Goal: Information Seeking & Learning: Learn about a topic

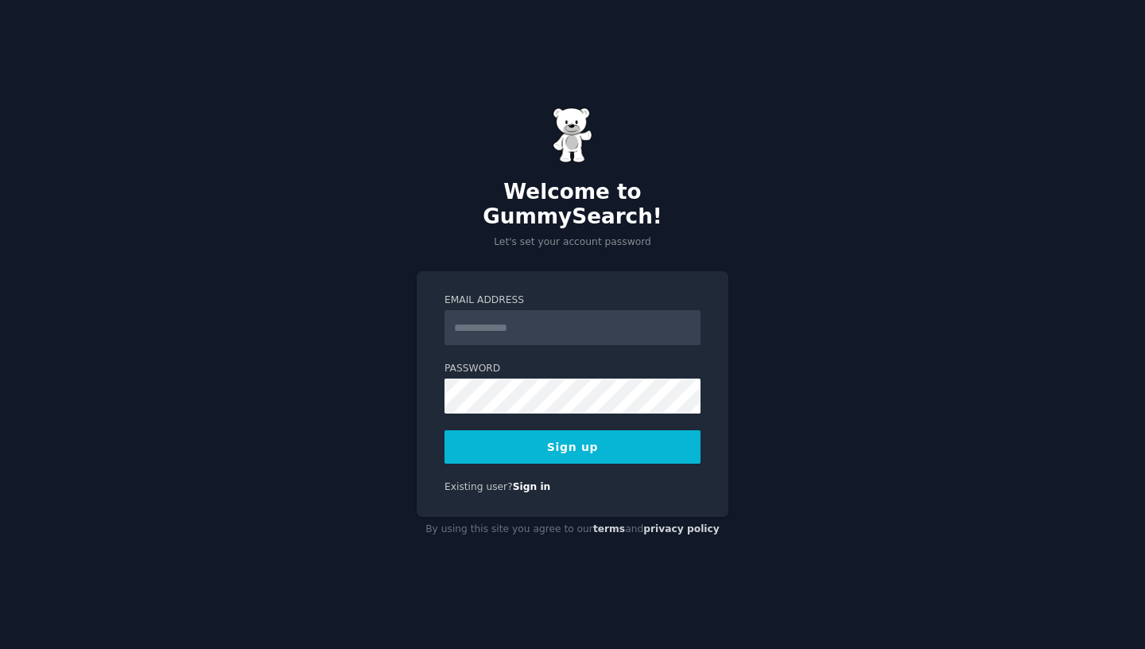
click at [536, 310] on input "Email Address" at bounding box center [573, 327] width 256 height 35
type input "**********"
click at [516, 443] on button "Sign up" at bounding box center [573, 446] width 256 height 33
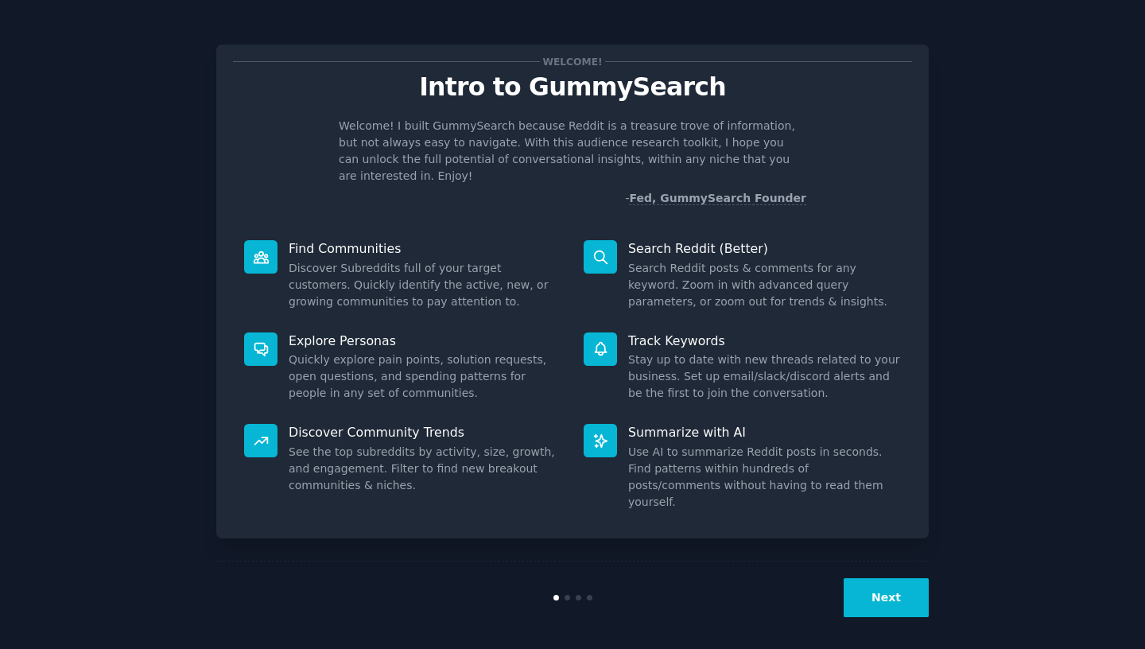
click at [878, 598] on button "Next" at bounding box center [886, 597] width 85 height 39
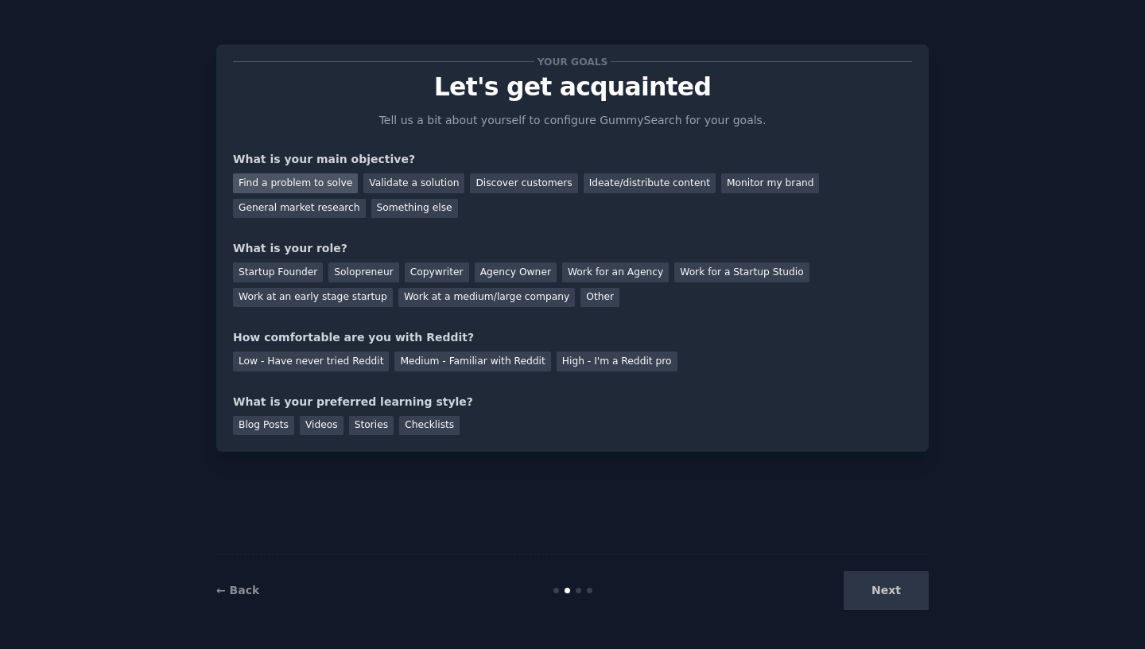
click at [319, 186] on div "Find a problem to solve" at bounding box center [295, 183] width 125 height 20
click at [288, 274] on div "Startup Founder" at bounding box center [278, 272] width 90 height 20
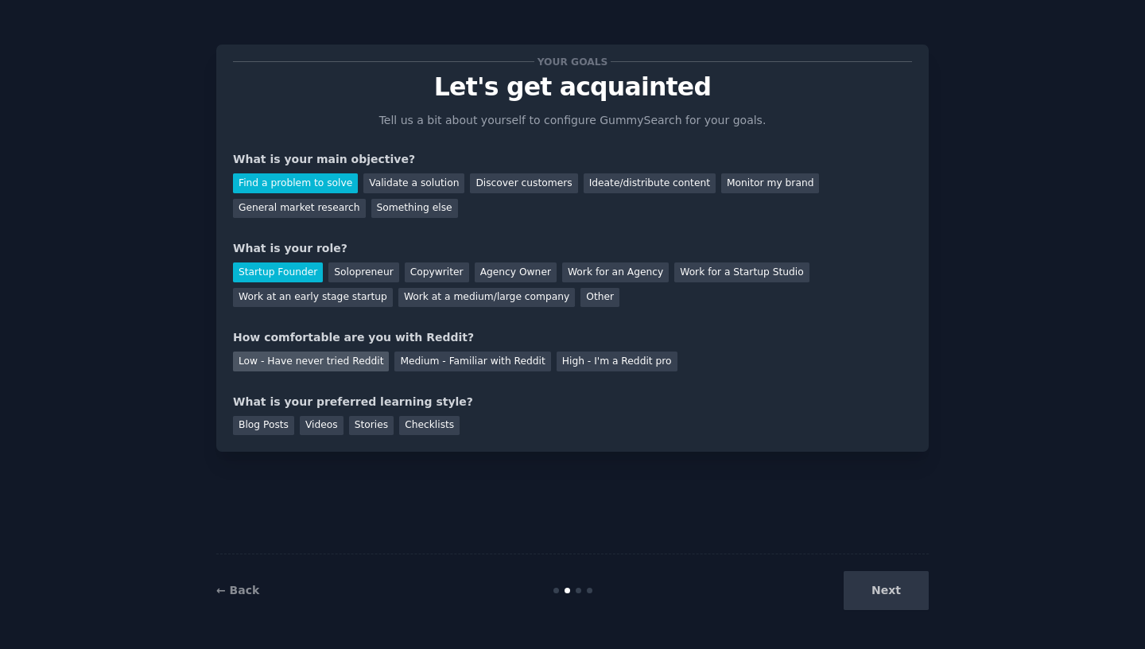
click at [340, 365] on div "Low - Have never tried Reddit" at bounding box center [311, 362] width 156 height 20
click at [363, 422] on div "Stories" at bounding box center [371, 426] width 45 height 20
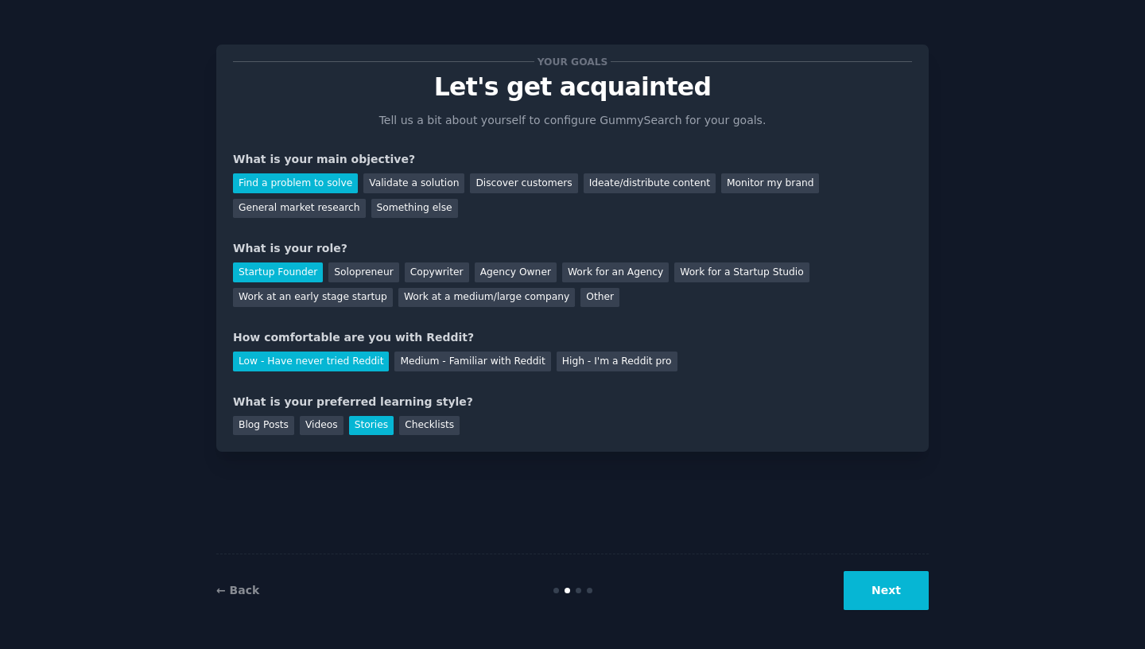
click at [880, 607] on button "Next" at bounding box center [886, 590] width 85 height 39
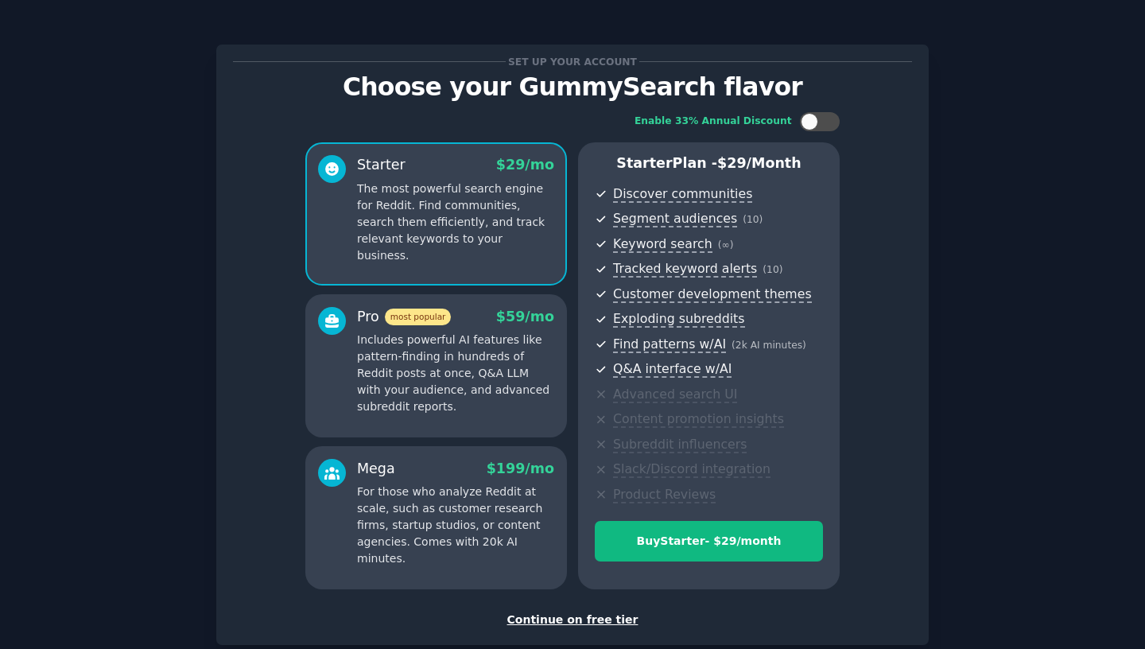
click at [589, 624] on div "Continue on free tier" at bounding box center [572, 620] width 679 height 17
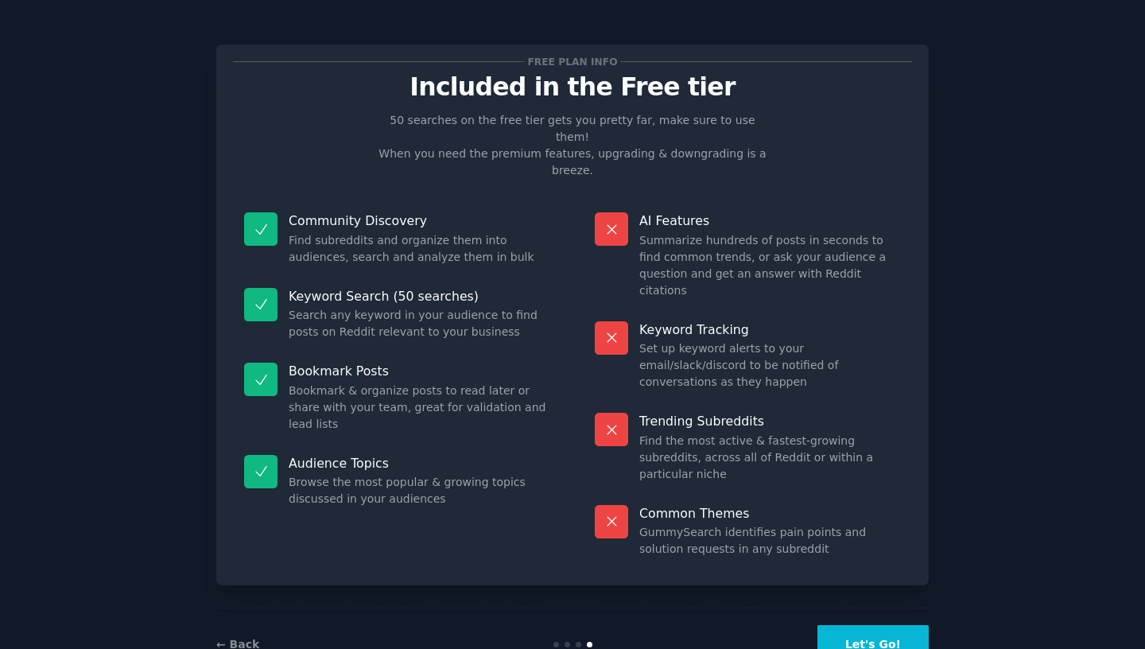
click at [857, 625] on button "Let's Go!" at bounding box center [873, 644] width 111 height 39
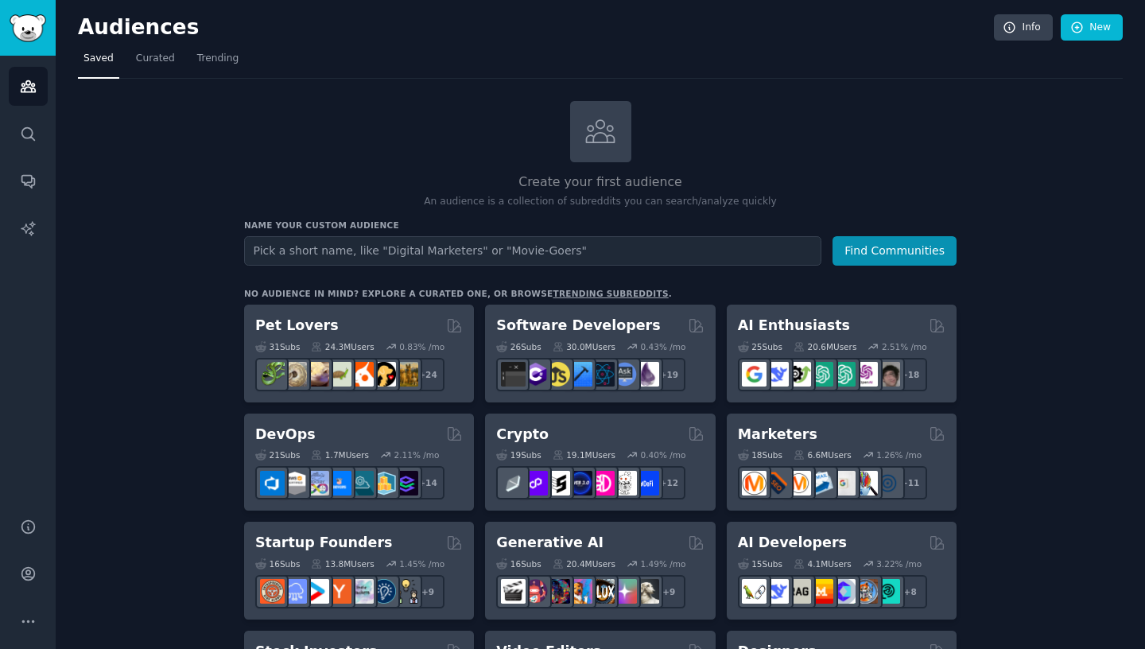
click at [628, 254] on input "text" at bounding box center [532, 250] width 577 height 29
type input "skincare"
click at [915, 251] on button "Find Communities" at bounding box center [895, 250] width 124 height 29
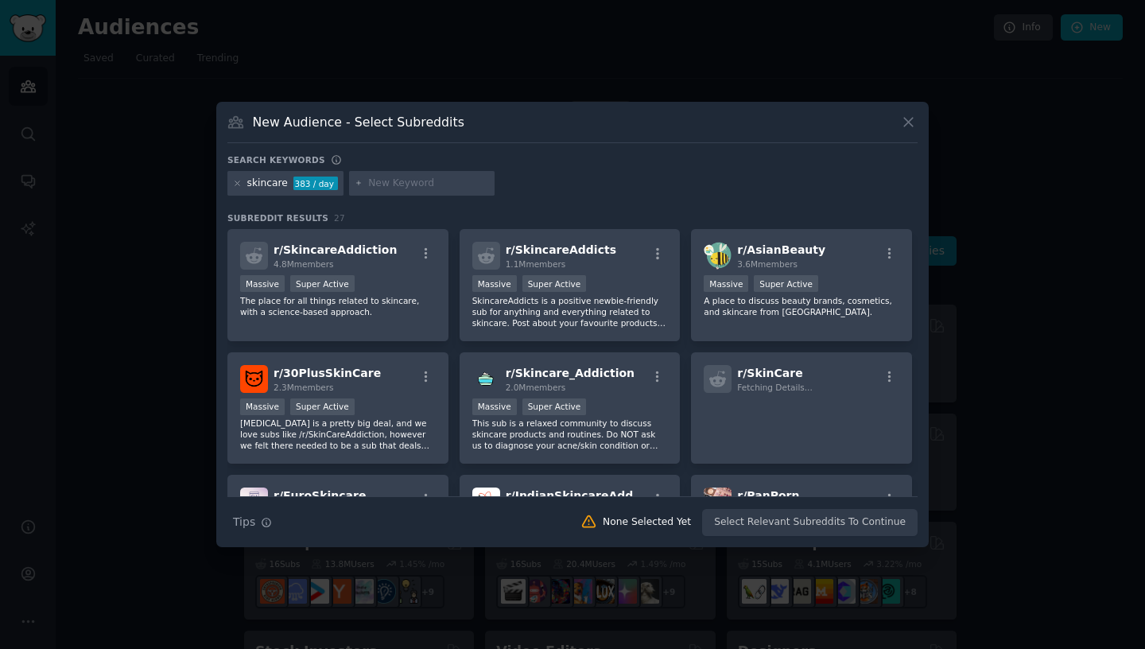
click at [436, 184] on input "text" at bounding box center [428, 184] width 121 height 14
type input "[MEDICAL_DATA]"
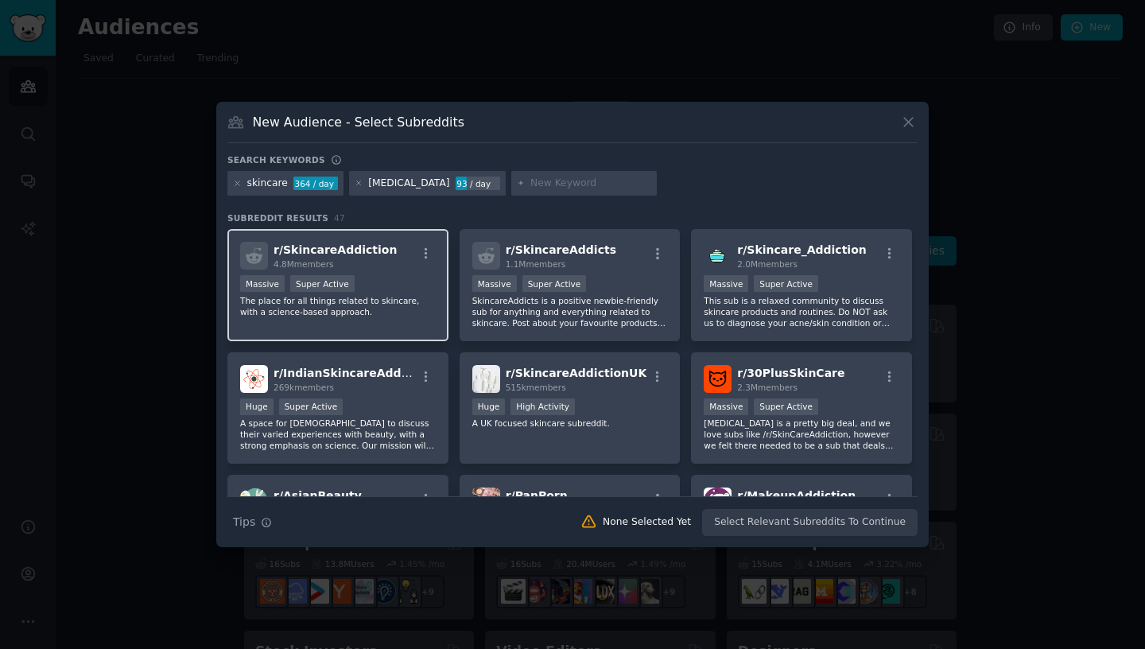
click at [412, 321] on div "r/ SkincareAddiction 4.8M members Massive Super Active The place for all things…" at bounding box center [337, 285] width 221 height 112
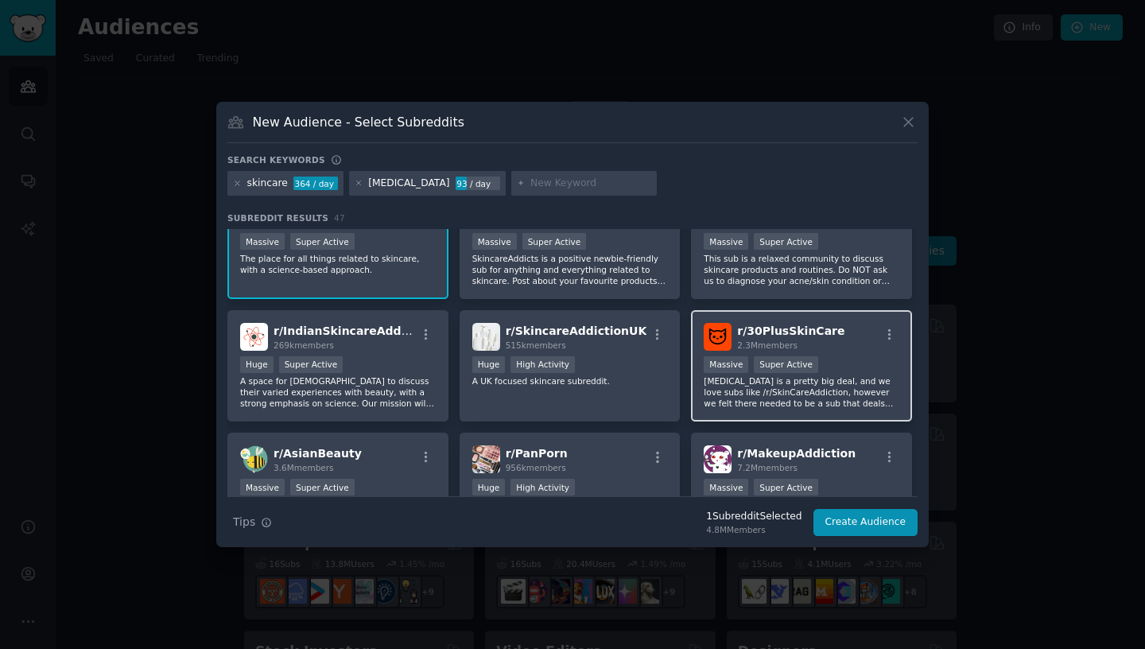
scroll to position [60, 0]
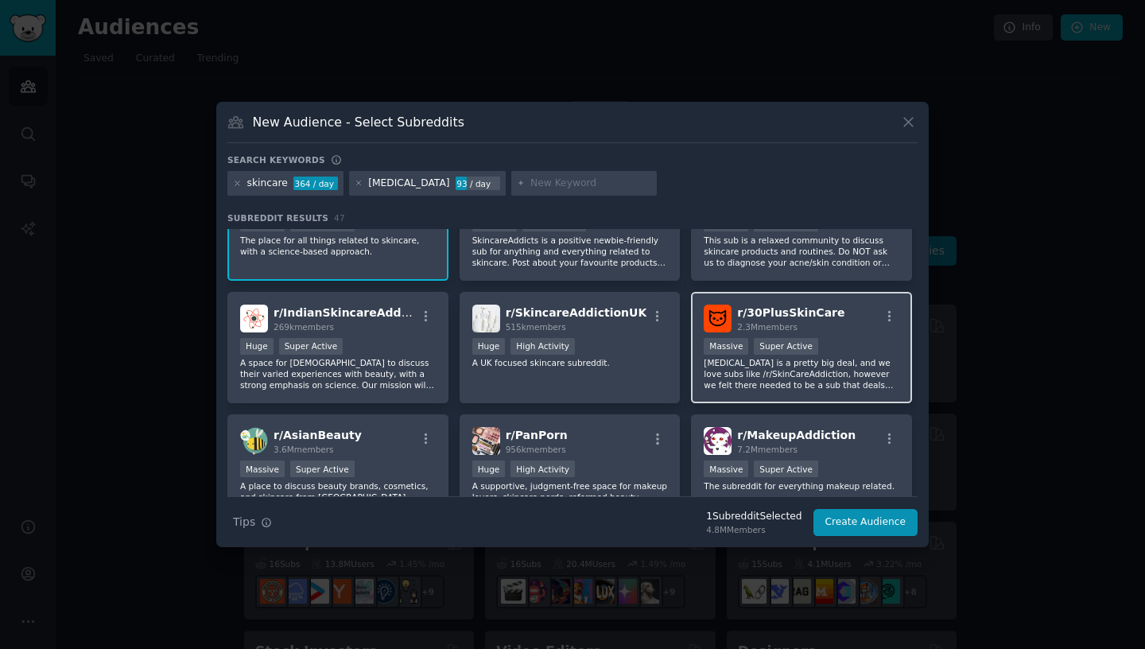
click at [856, 378] on p "[MEDICAL_DATA] is a pretty big deal, and we love subs like /r/SkinCareAddiction…" at bounding box center [802, 373] width 196 height 33
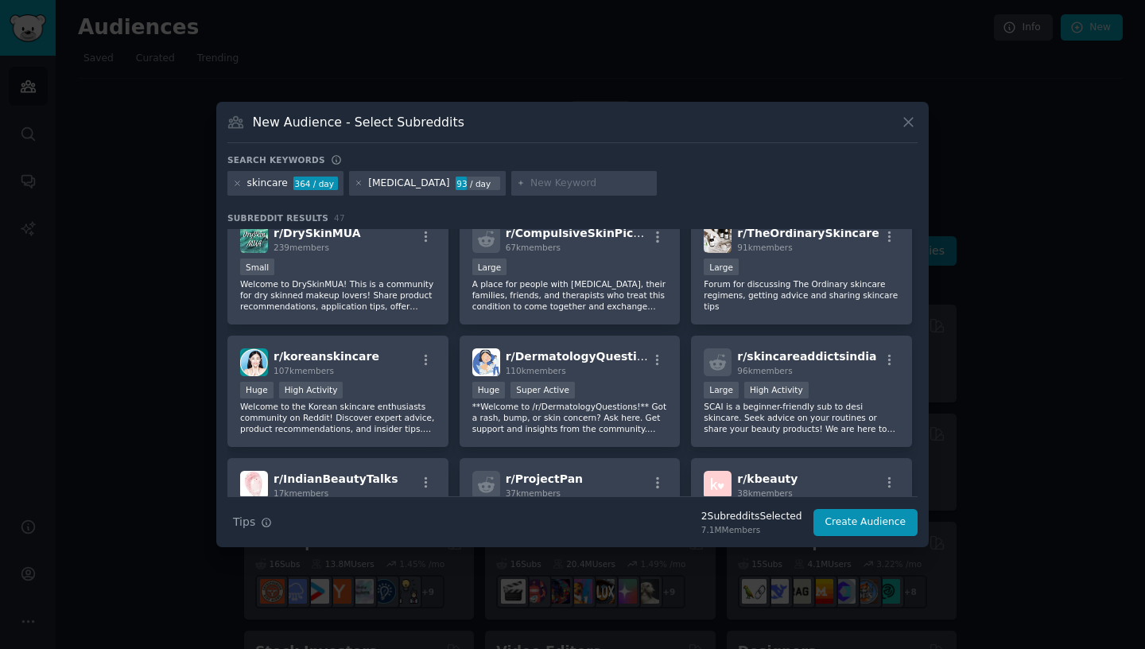
scroll to position [509, 0]
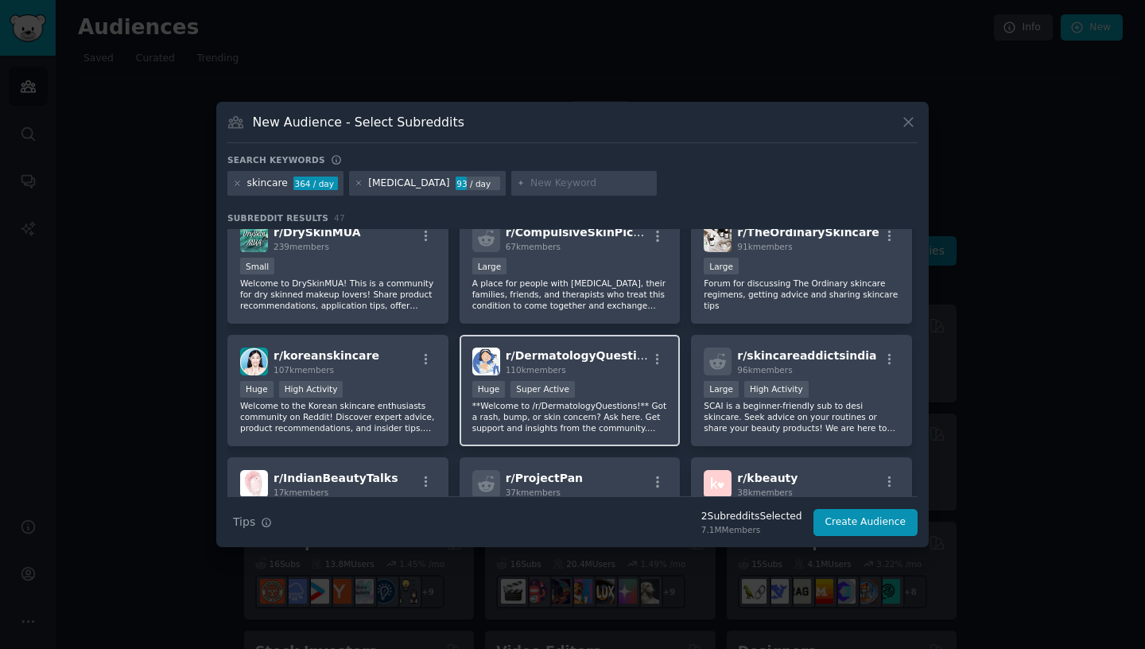
click at [632, 410] on p "**Welcome to /r/DermatologyQuestions!** Got a rash, bump, or skin concern? Ask …" at bounding box center [570, 416] width 196 height 33
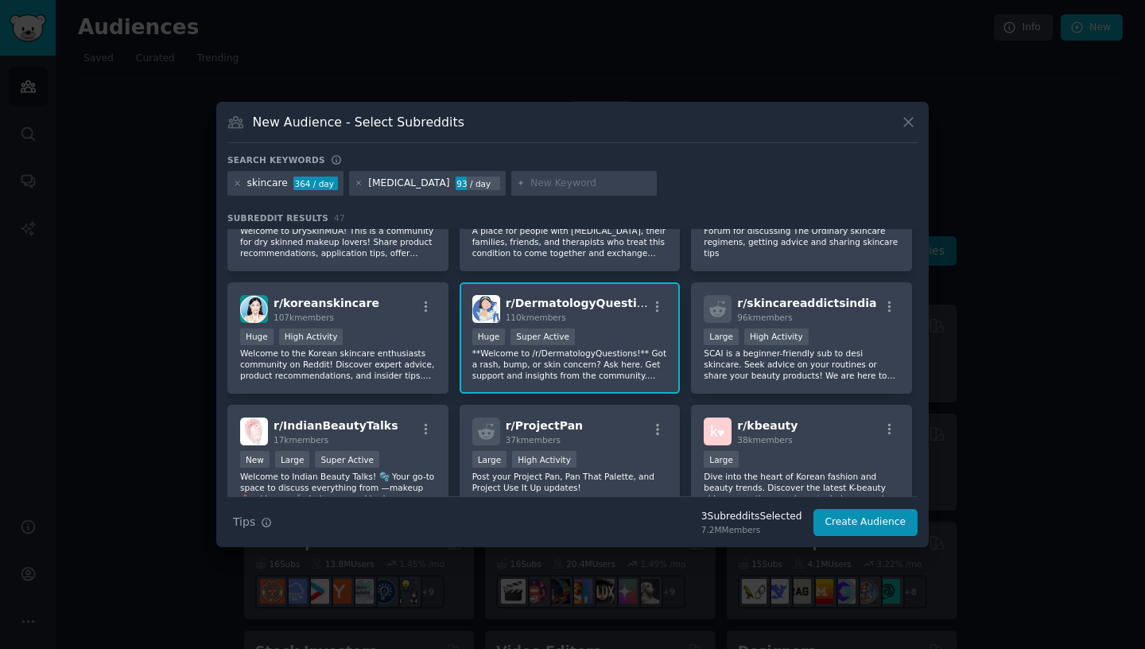
scroll to position [591, 0]
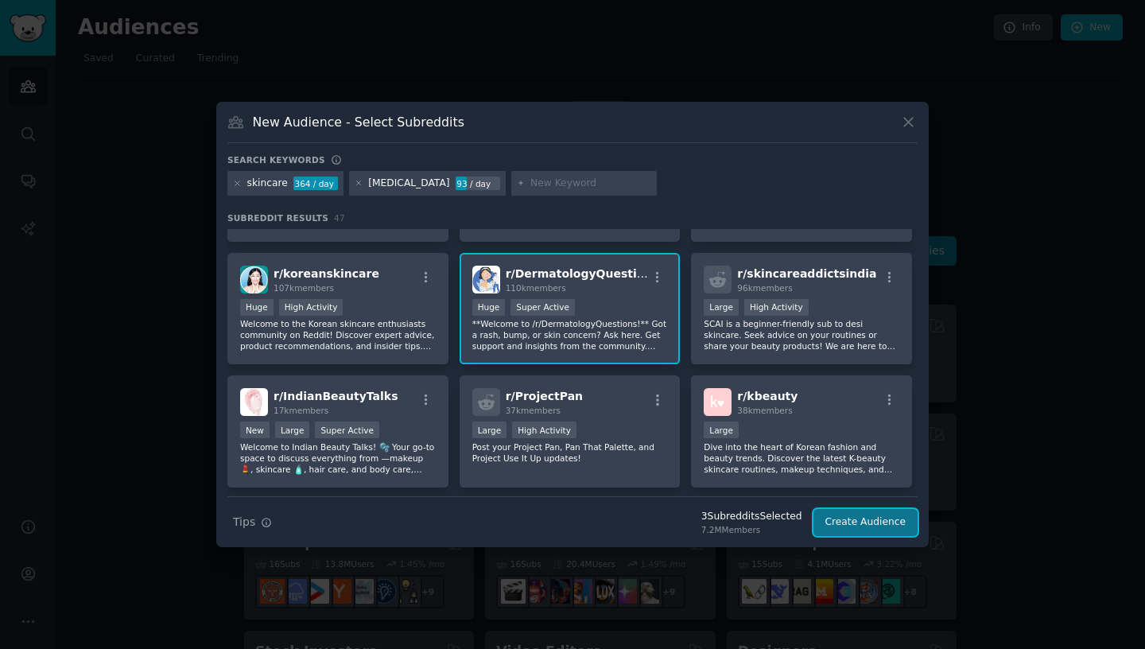
click at [861, 527] on button "Create Audience" at bounding box center [866, 522] width 105 height 27
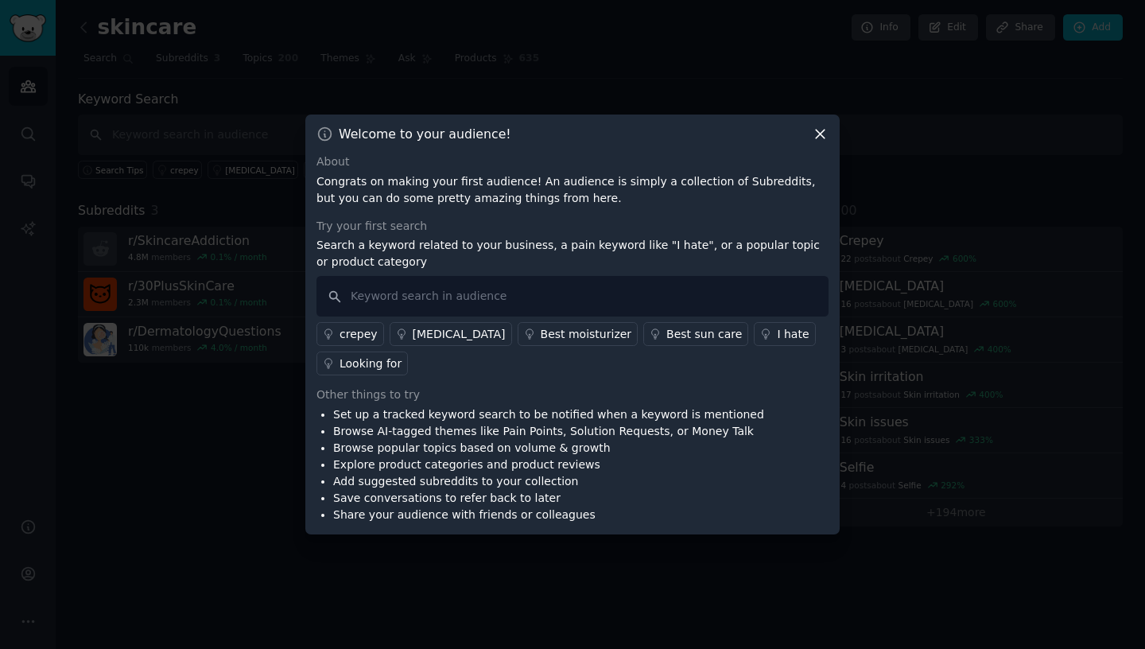
click at [433, 338] on div "[MEDICAL_DATA]" at bounding box center [459, 334] width 93 height 17
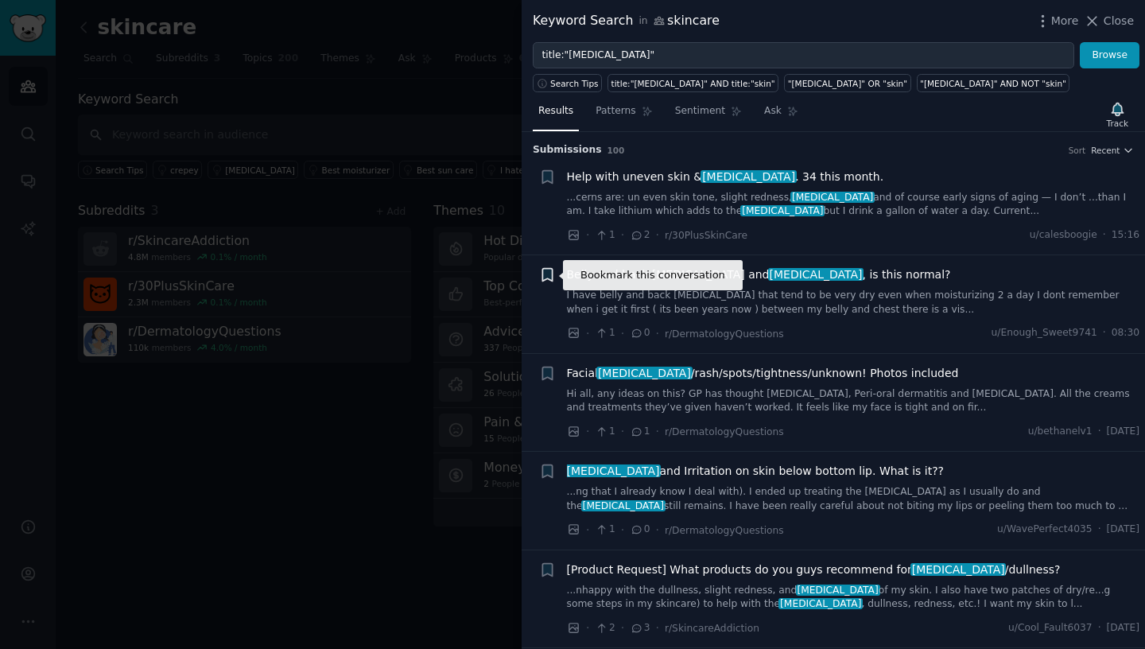
click at [547, 275] on icon "button" at bounding box center [547, 275] width 10 height 13
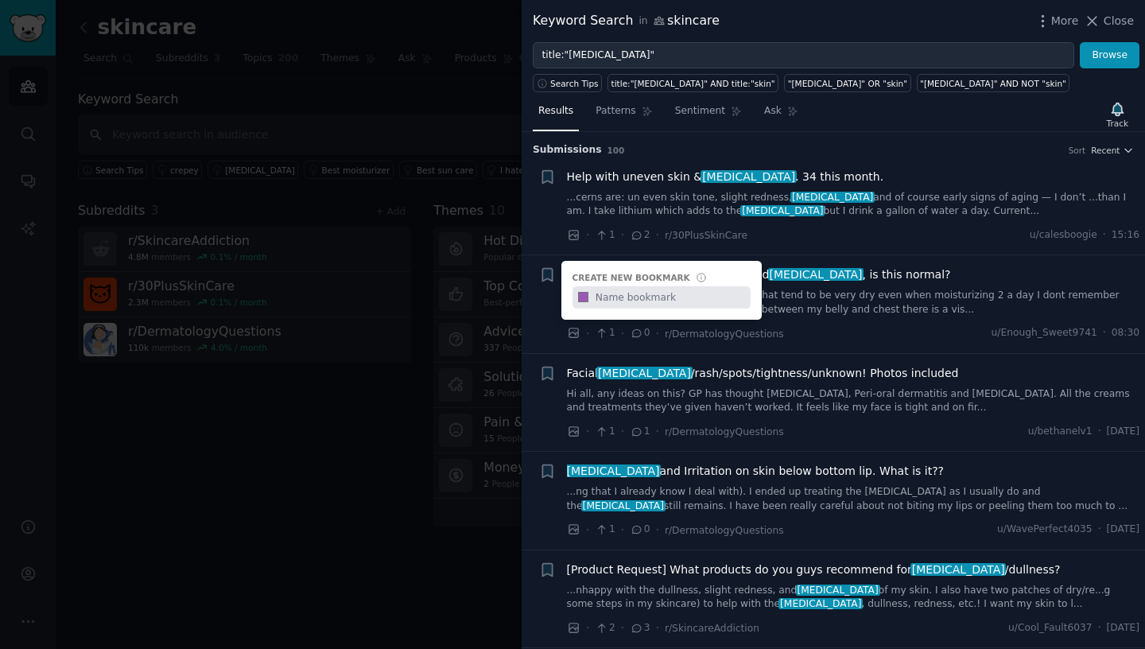
type input "D"
type input "secheresse"
click at [546, 321] on div "Bookmark this conversation + Create new bookmark #9b59b6 secheresse" at bounding box center [547, 304] width 17 height 76
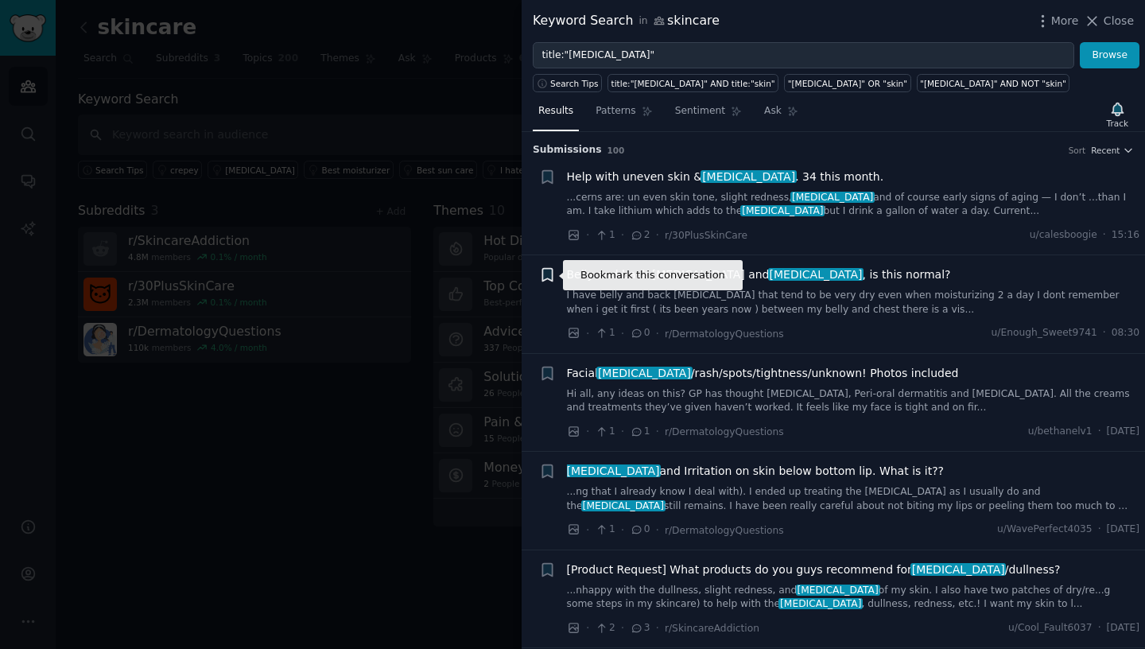
click at [549, 276] on icon "button" at bounding box center [547, 275] width 10 height 13
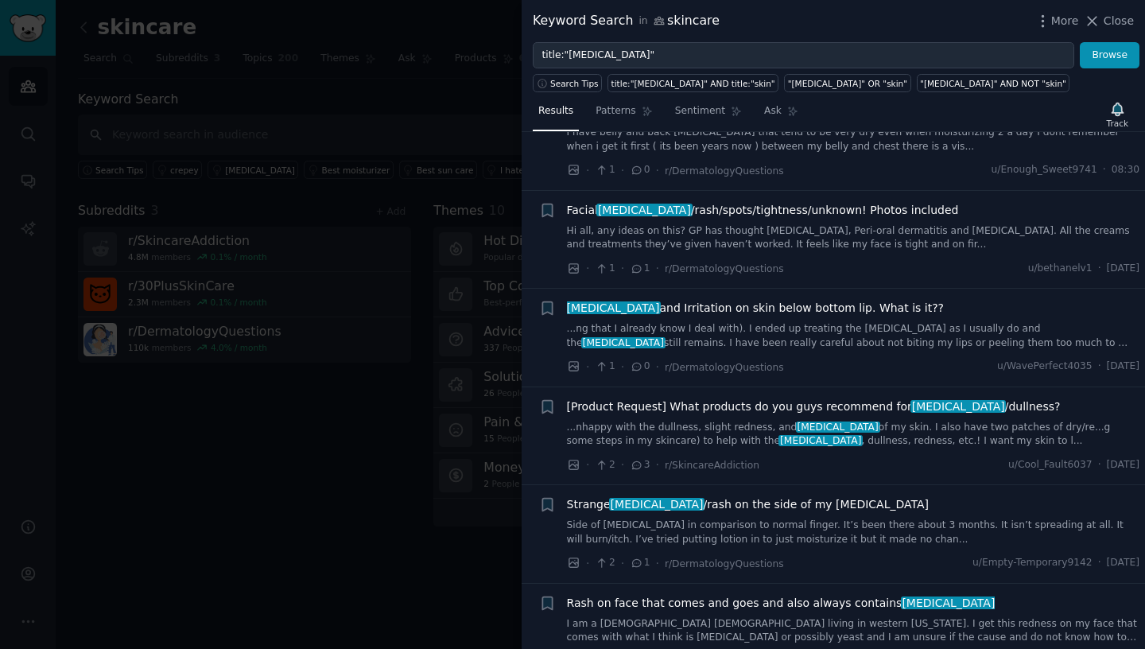
scroll to position [223, 0]
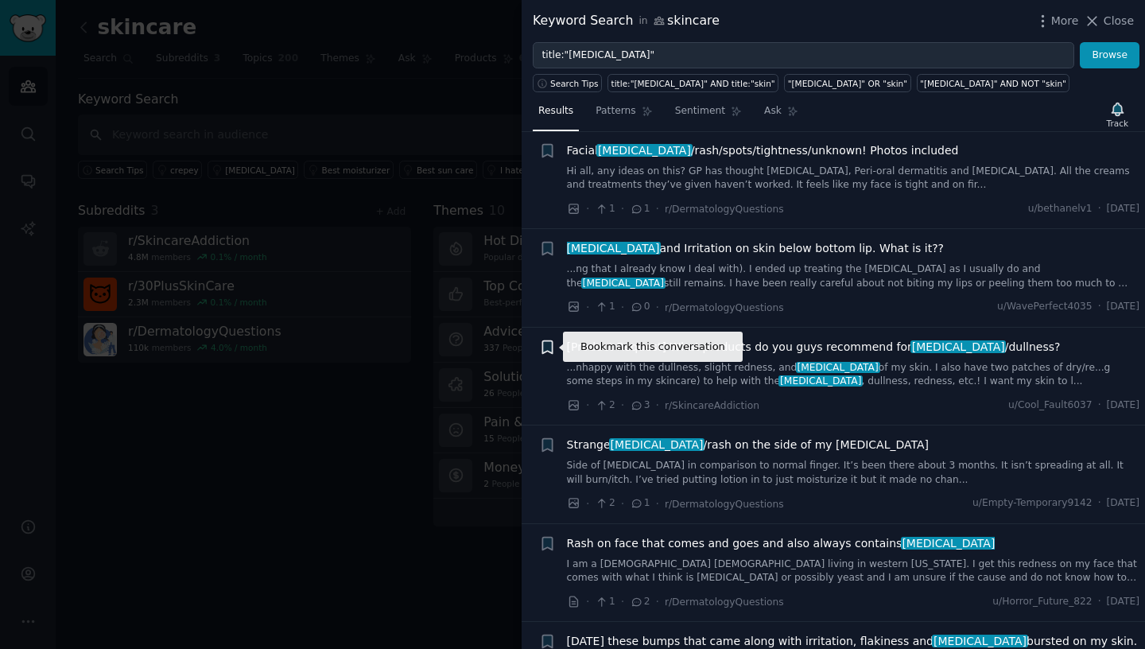
click at [546, 348] on icon "button" at bounding box center [547, 346] width 10 height 13
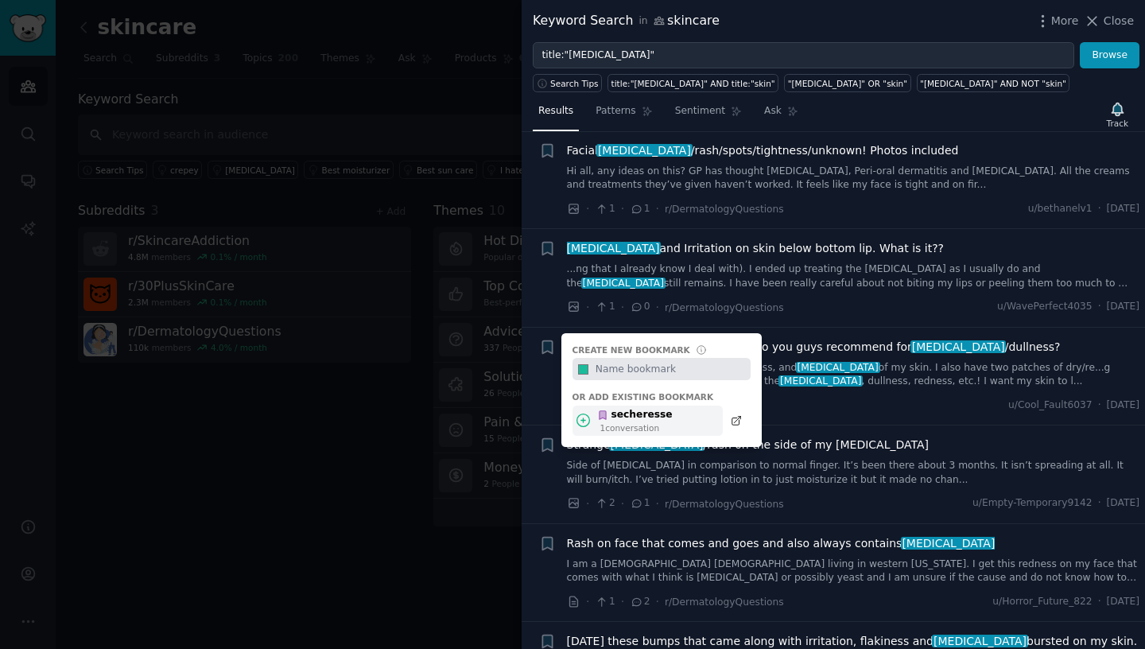
click at [622, 416] on div "secheresse" at bounding box center [635, 415] width 76 height 14
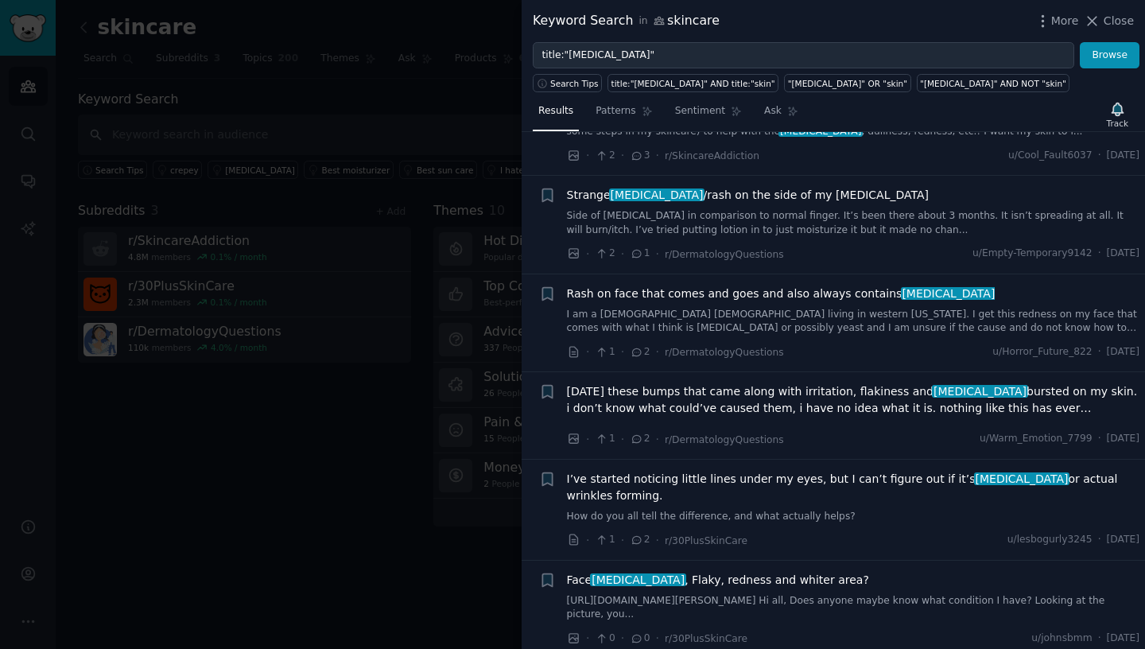
scroll to position [0, 0]
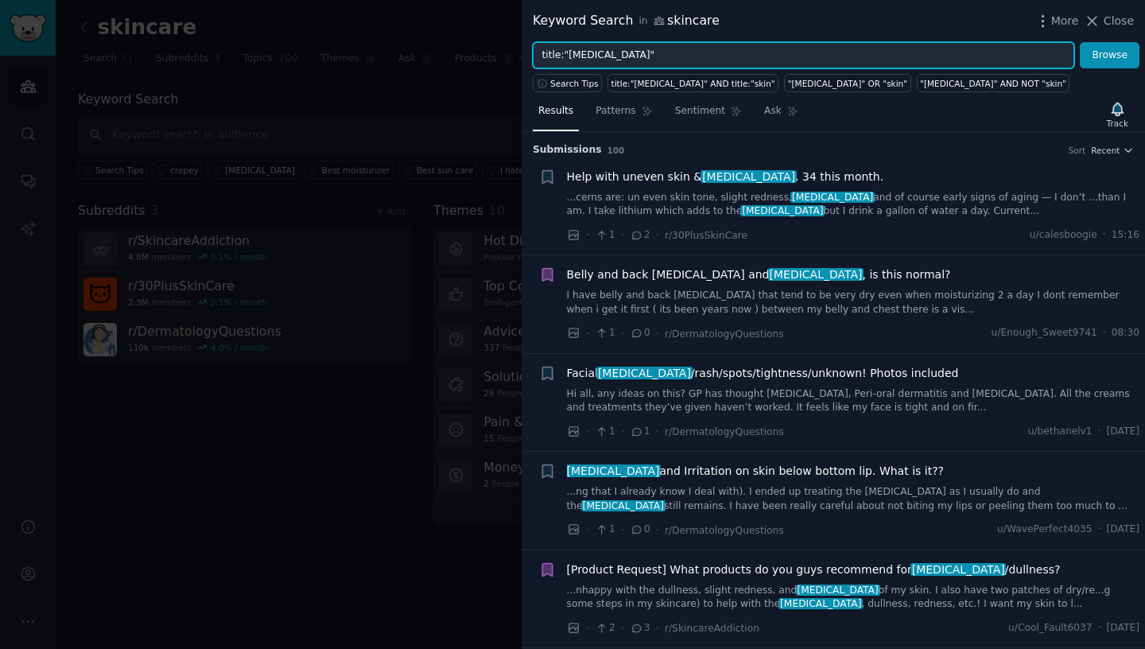
click at [642, 55] on input "title:"[MEDICAL_DATA]"" at bounding box center [804, 55] width 542 height 27
type input "[MEDICAL_DATA]"
click at [1080, 42] on button "Browse" at bounding box center [1110, 55] width 60 height 27
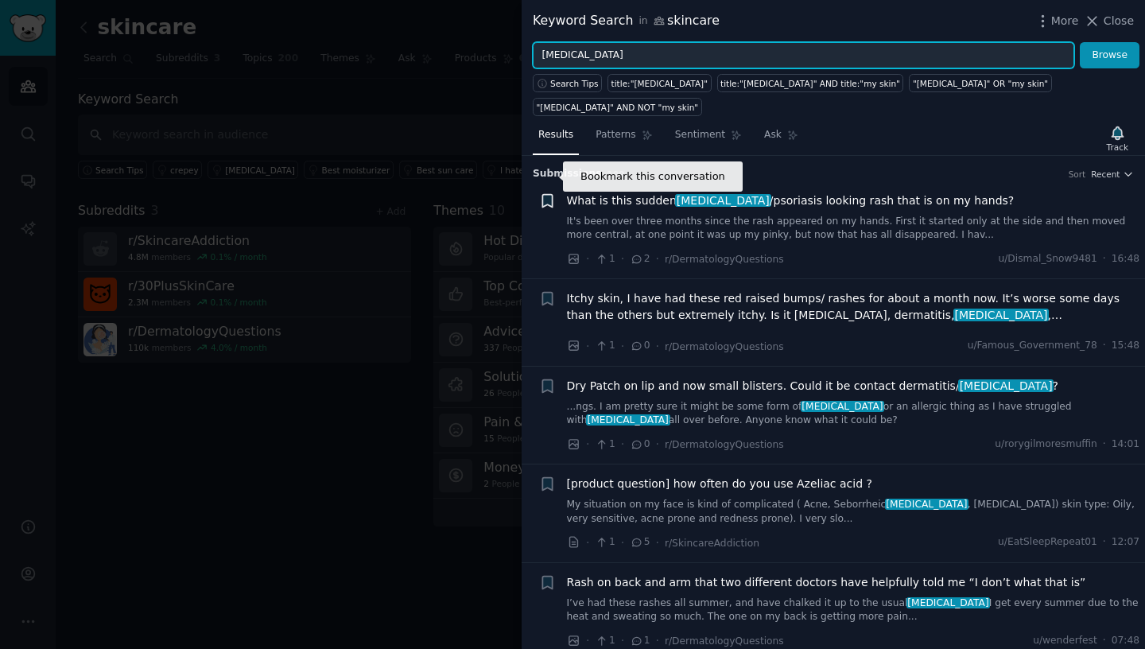
click at [548, 194] on icon "button" at bounding box center [547, 200] width 10 height 13
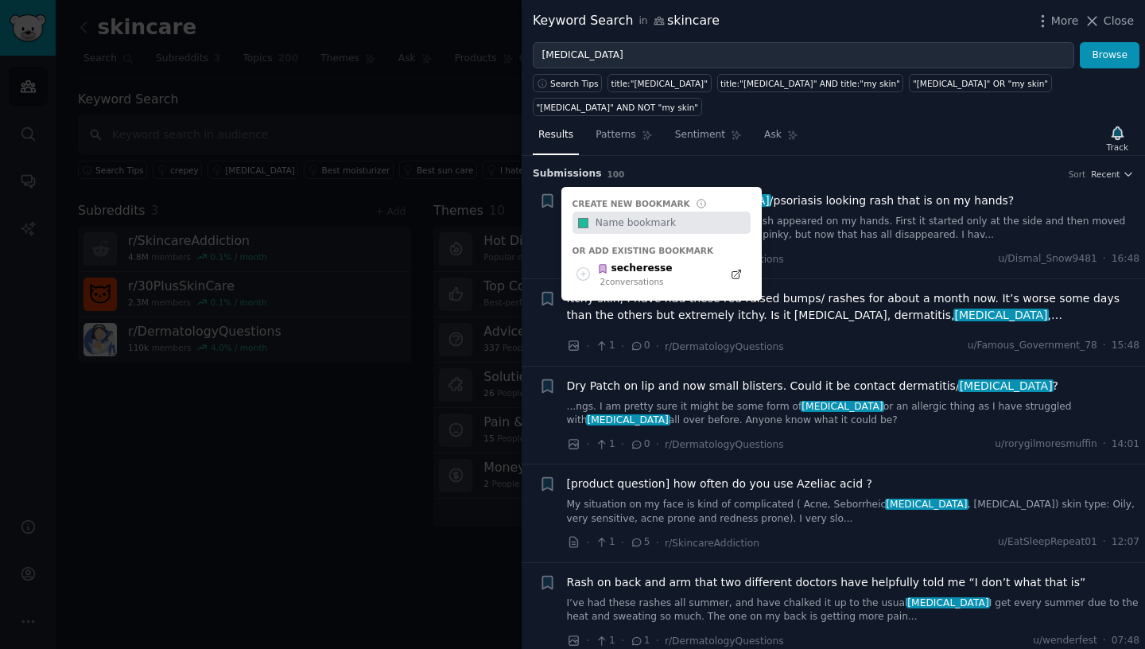
click at [615, 212] on input "text" at bounding box center [671, 223] width 157 height 22
type input "eczéma"
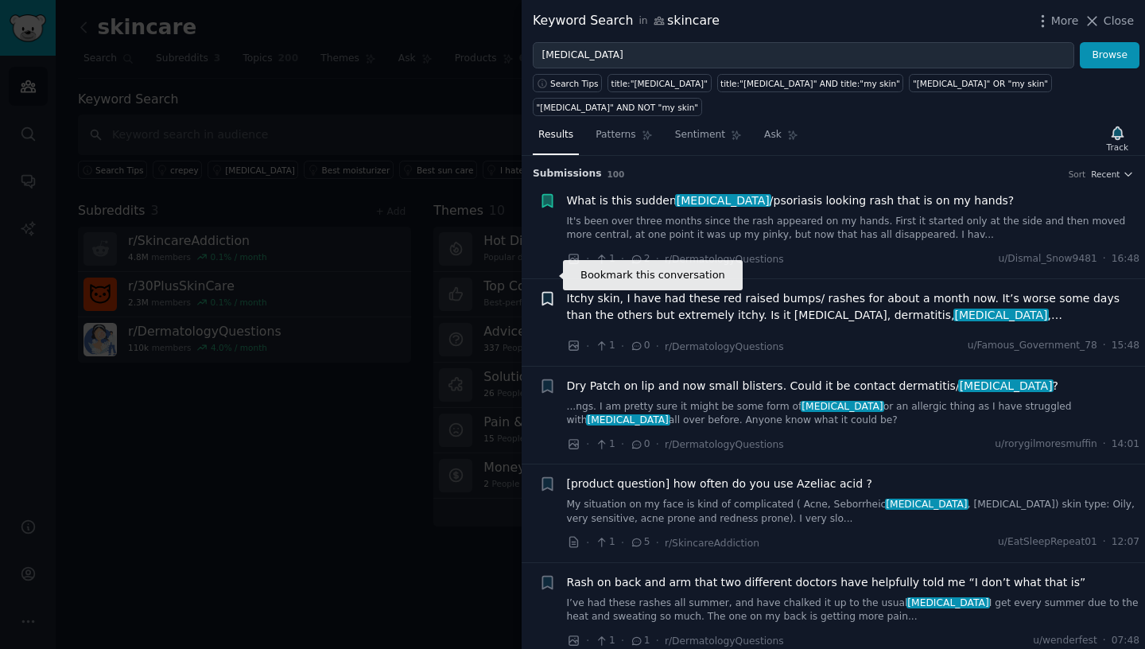
click at [544, 293] on icon "button" at bounding box center [547, 299] width 10 height 13
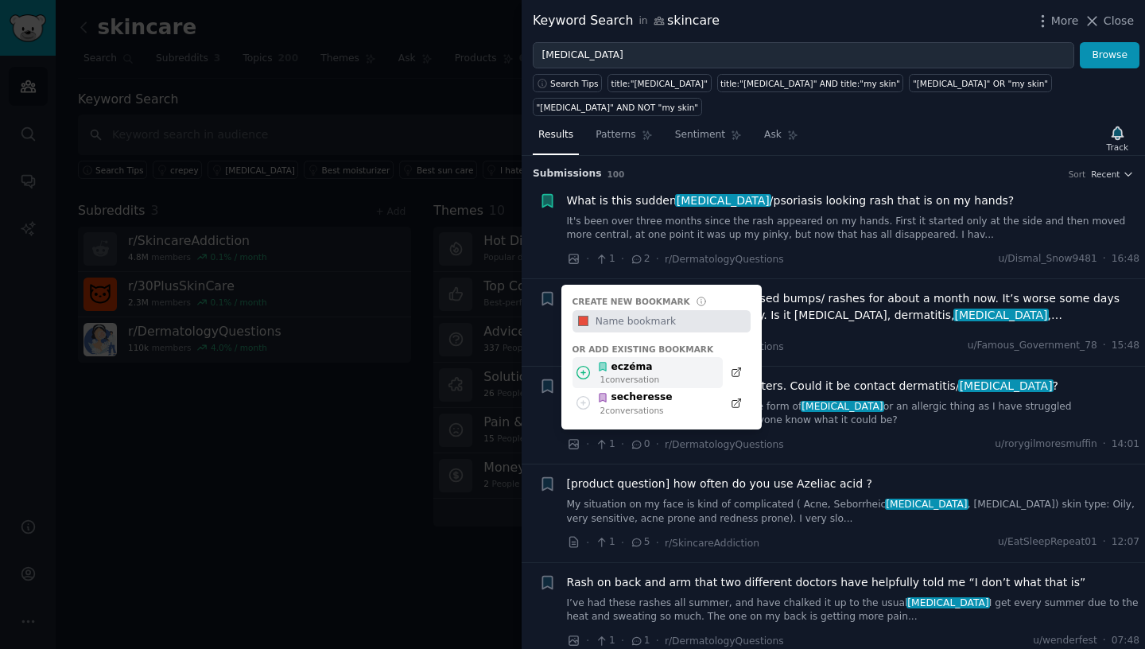
click at [629, 360] on div "eczéma" at bounding box center [628, 367] width 62 height 14
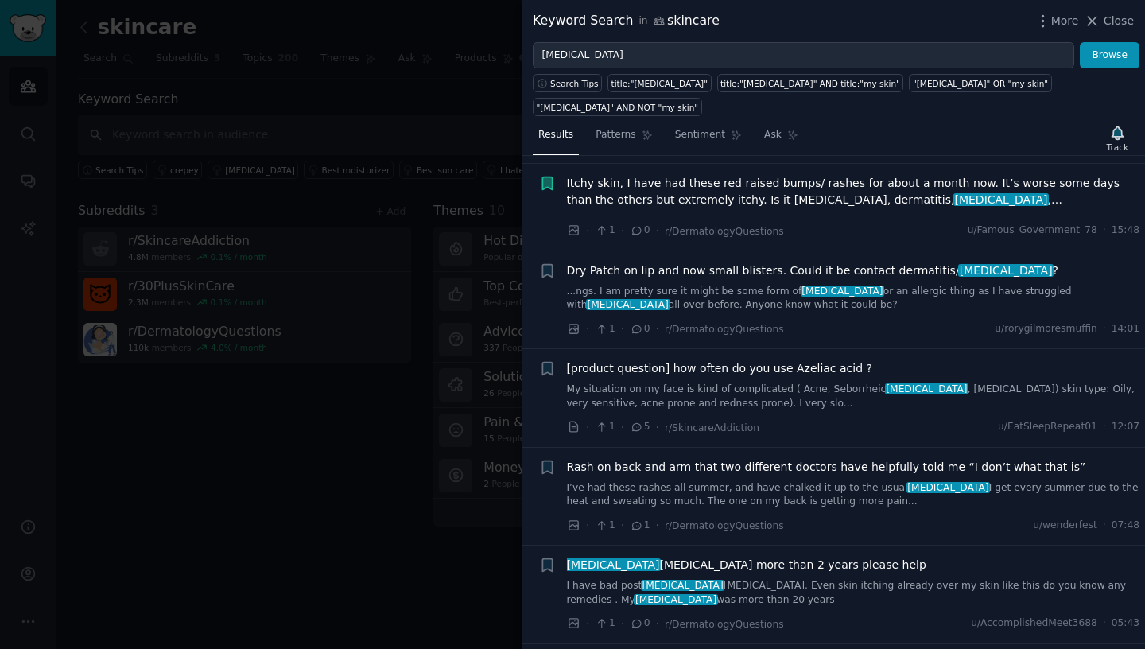
scroll to position [151, 0]
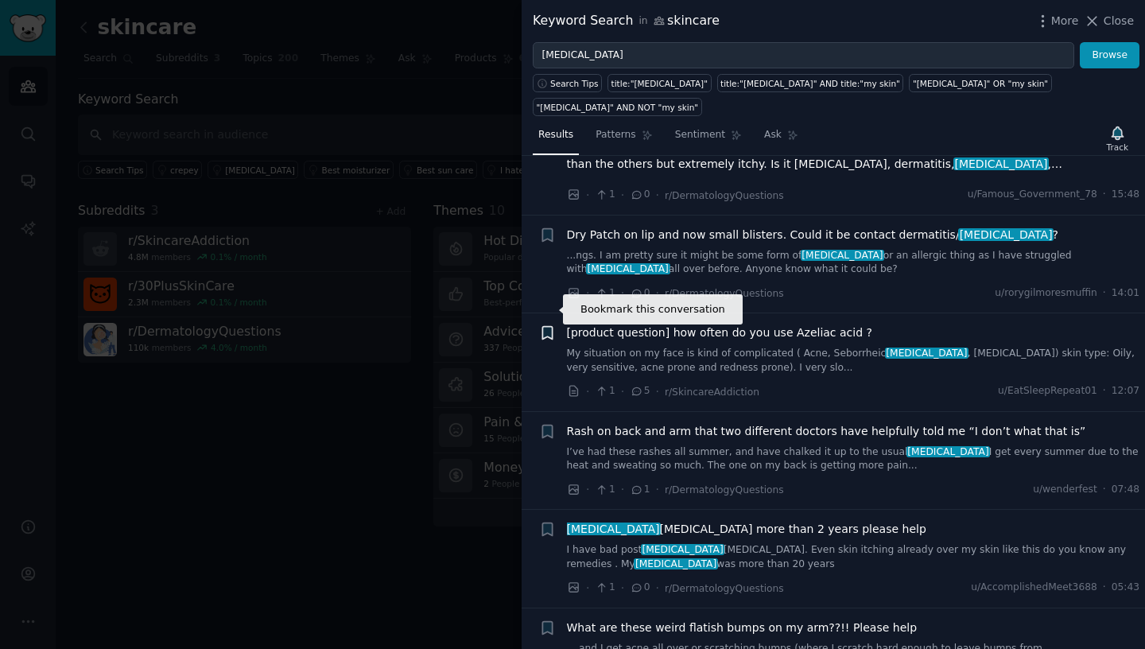
click at [549, 327] on icon "button" at bounding box center [547, 333] width 10 height 13
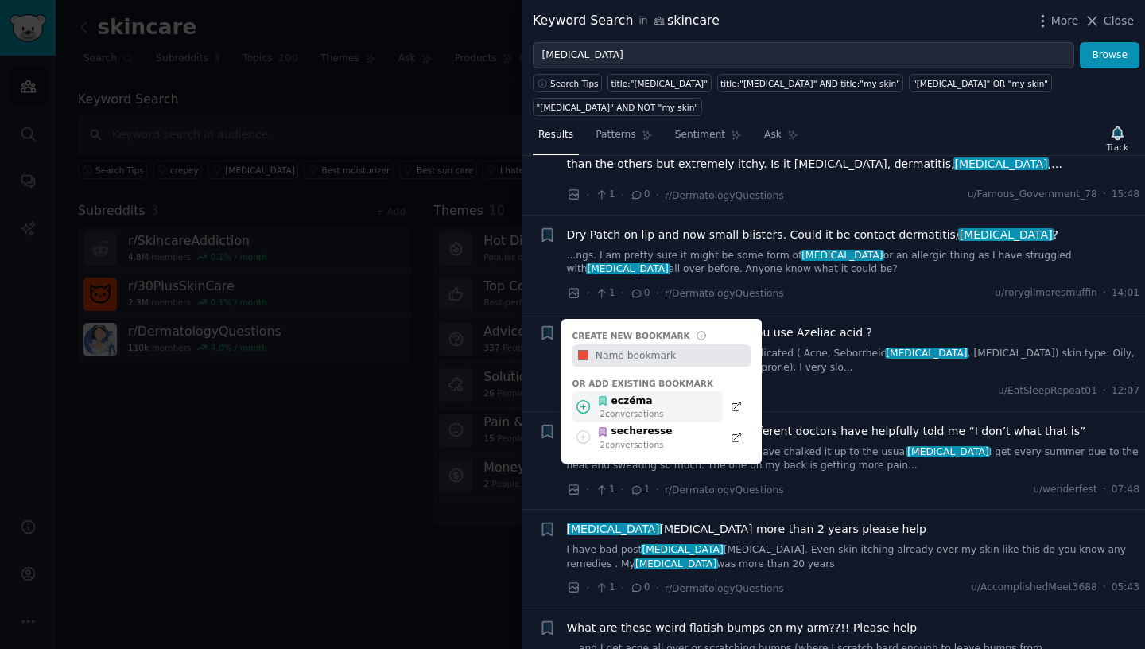
click at [631, 408] on div "2 conversation s" at bounding box center [633, 413] width 64 height 11
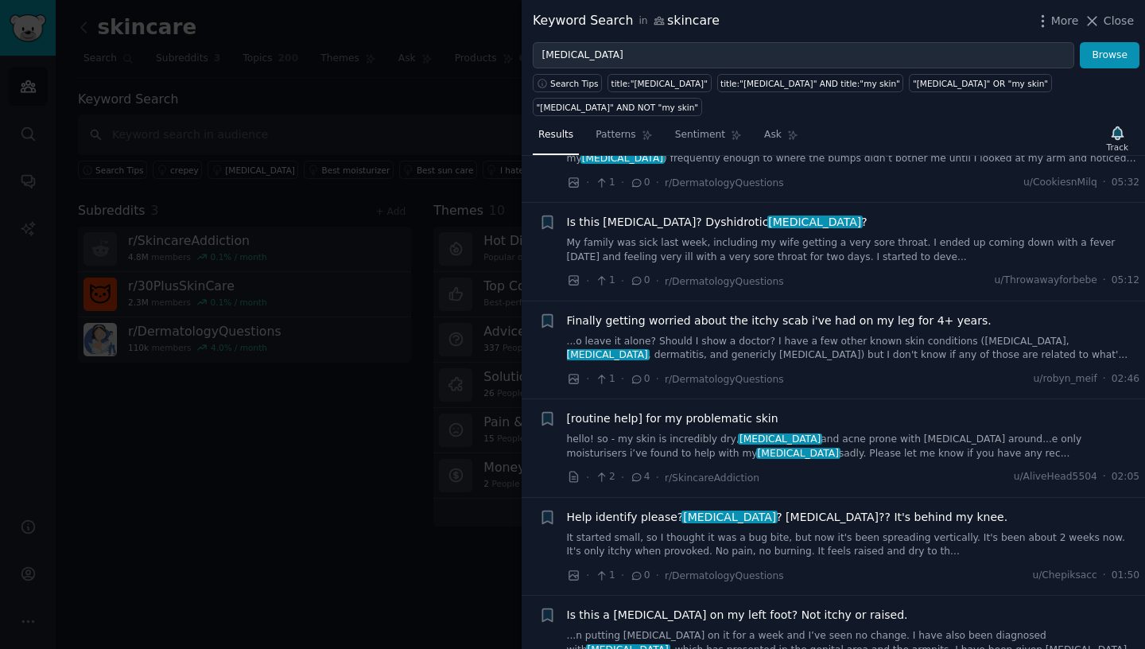
scroll to position [657, 0]
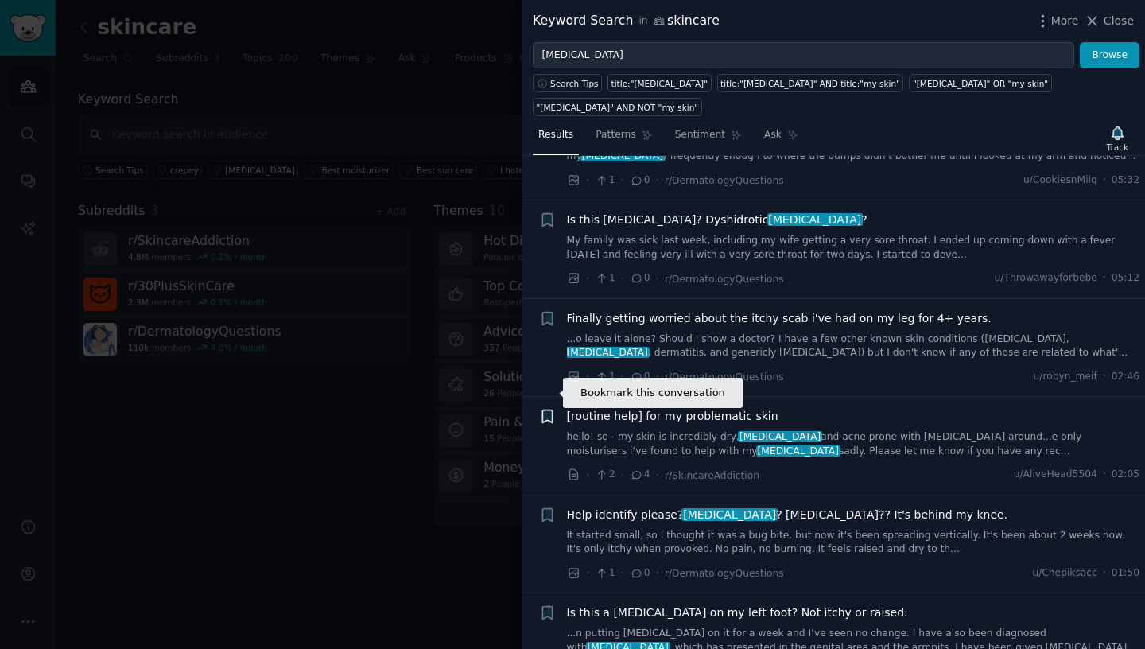
click at [550, 410] on icon "button" at bounding box center [547, 416] width 10 height 13
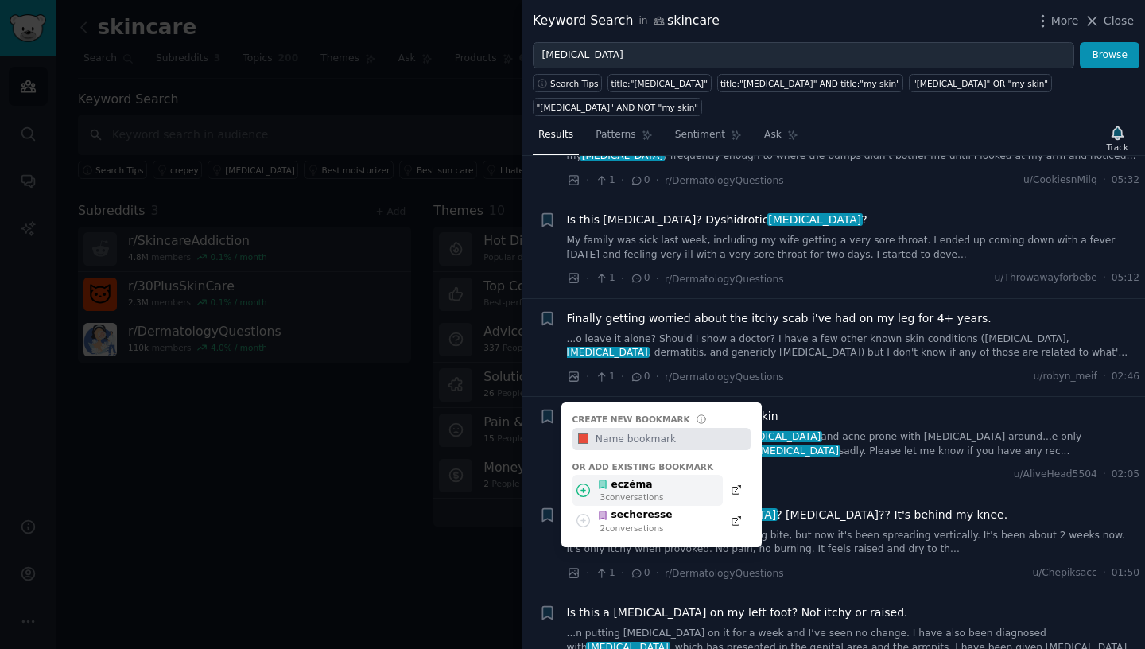
click at [613, 492] on div "3 conversation s" at bounding box center [633, 497] width 64 height 11
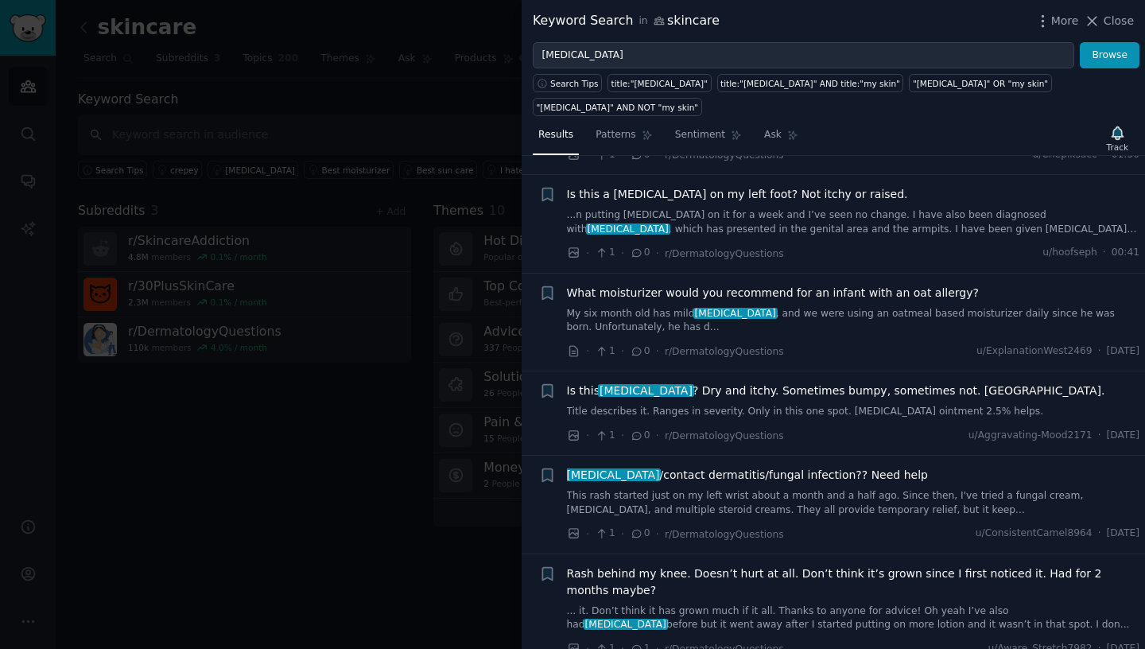
scroll to position [1078, 0]
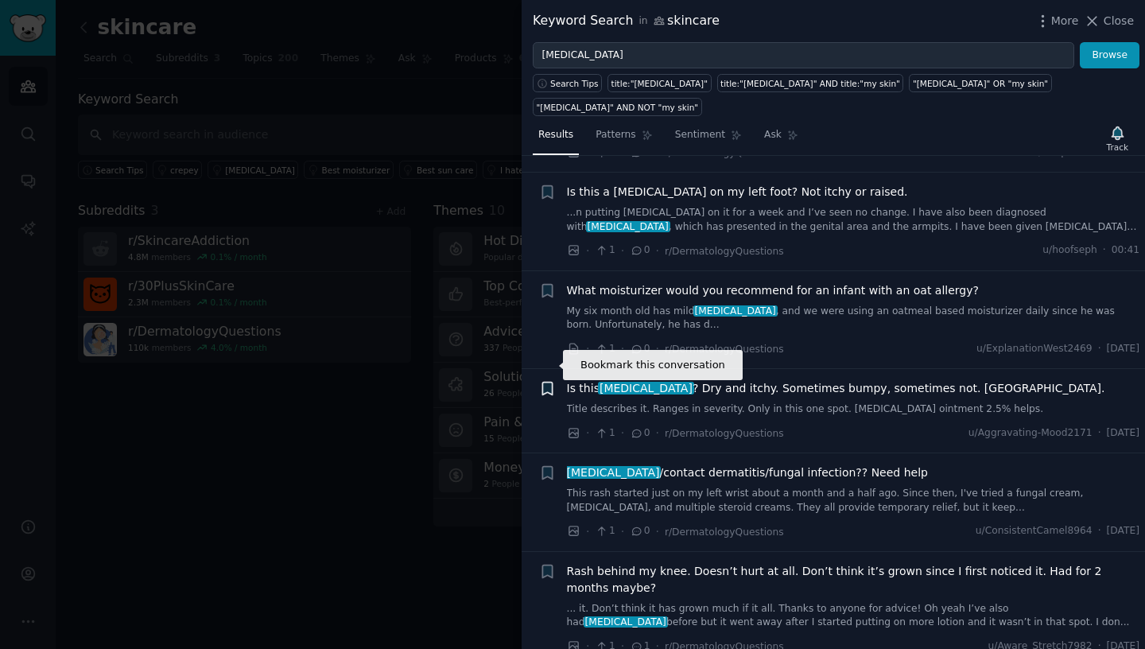
click at [549, 383] on icon "button" at bounding box center [547, 389] width 10 height 13
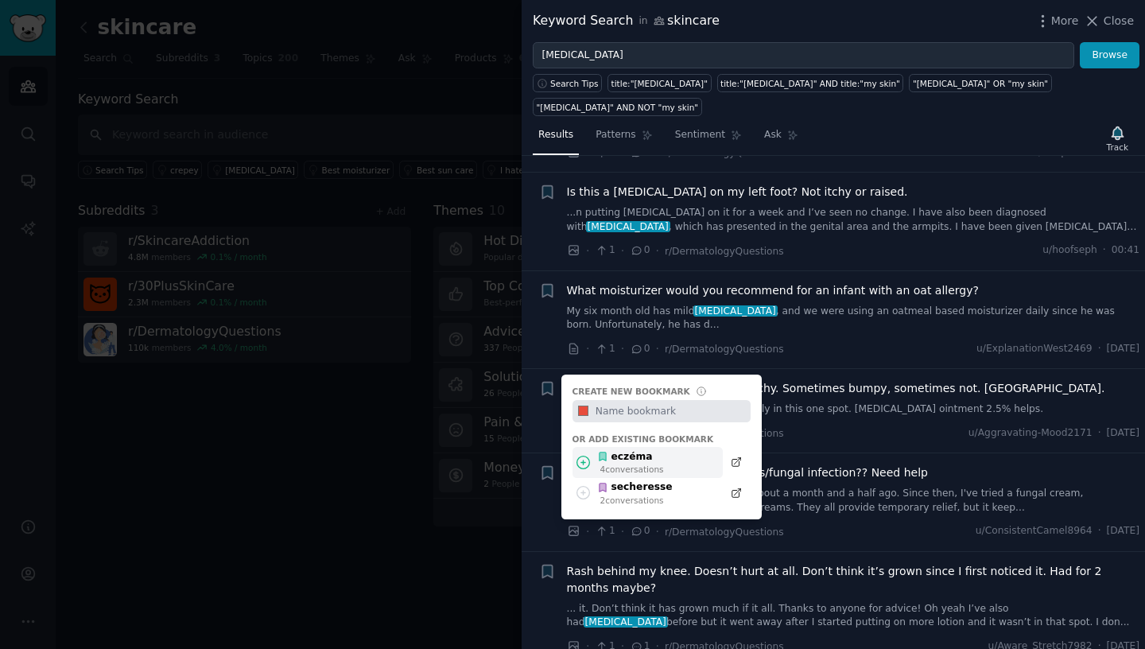
click at [627, 464] on div "4 conversation s" at bounding box center [633, 469] width 64 height 11
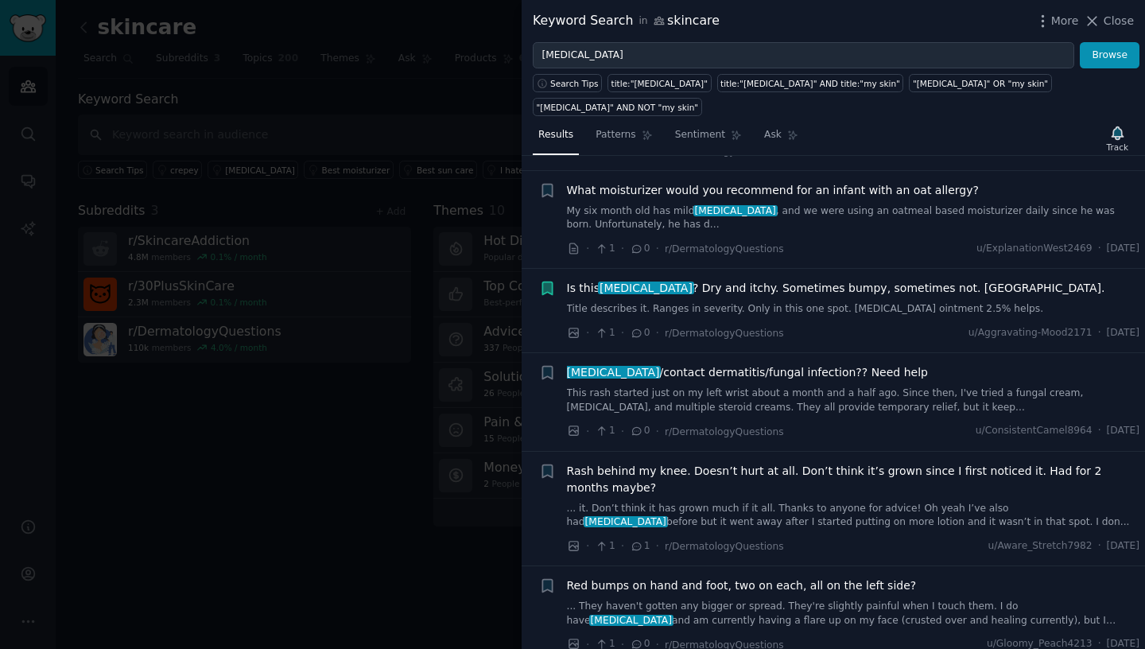
scroll to position [1188, 0]
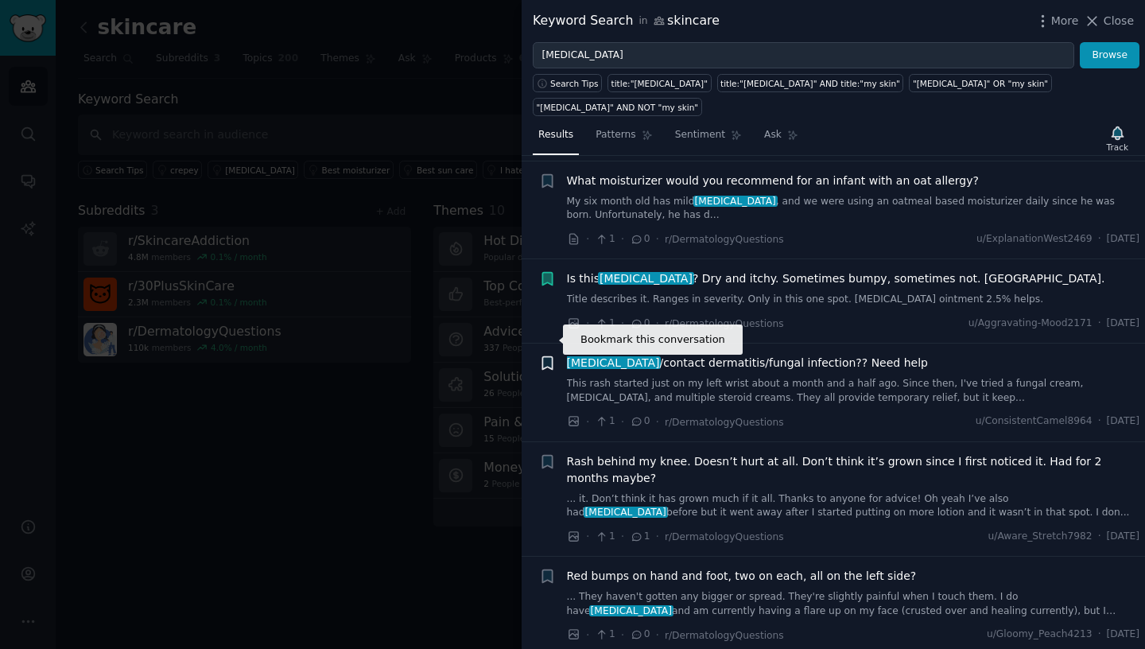
click at [547, 357] on icon "button" at bounding box center [547, 363] width 10 height 13
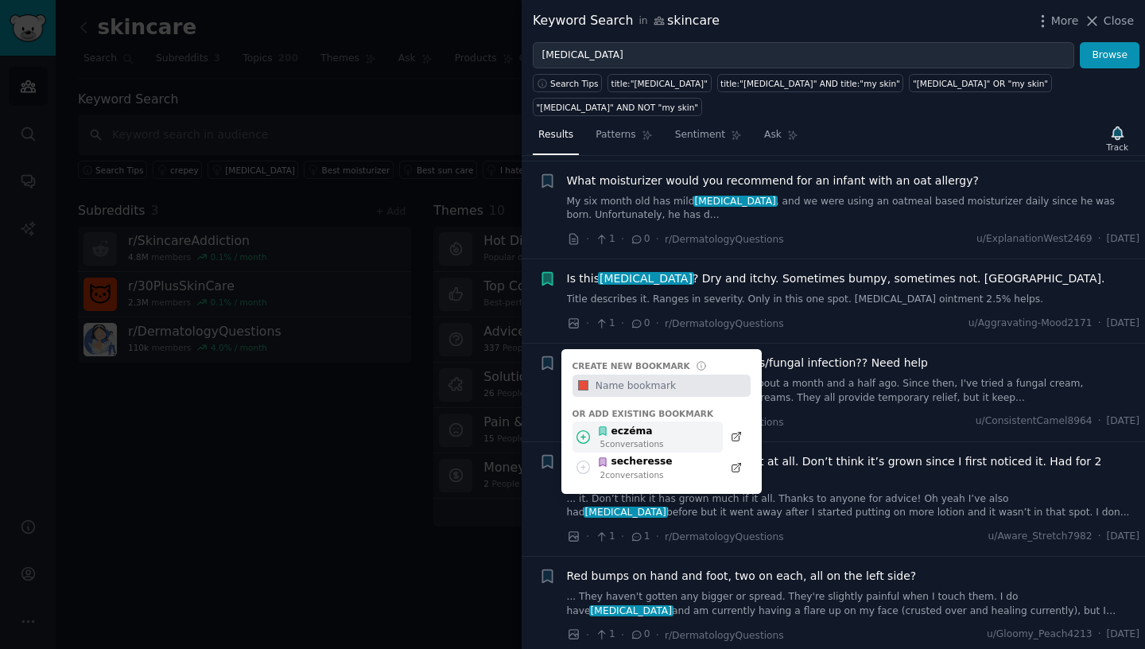
click at [628, 425] on div "eczéma" at bounding box center [630, 432] width 67 height 14
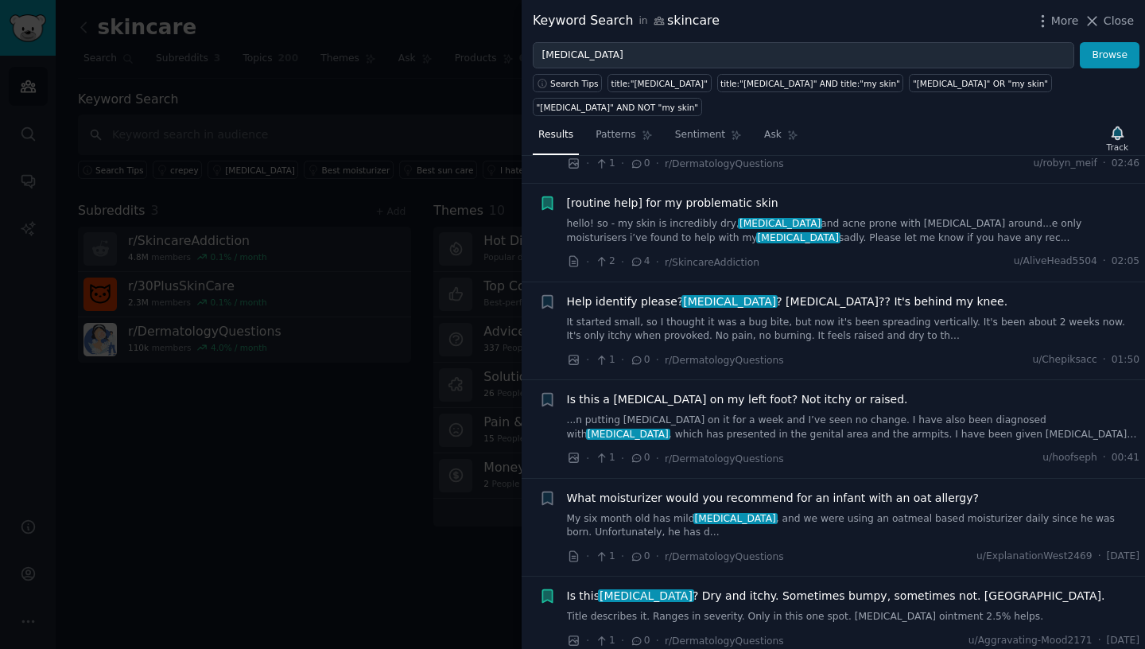
scroll to position [837, 0]
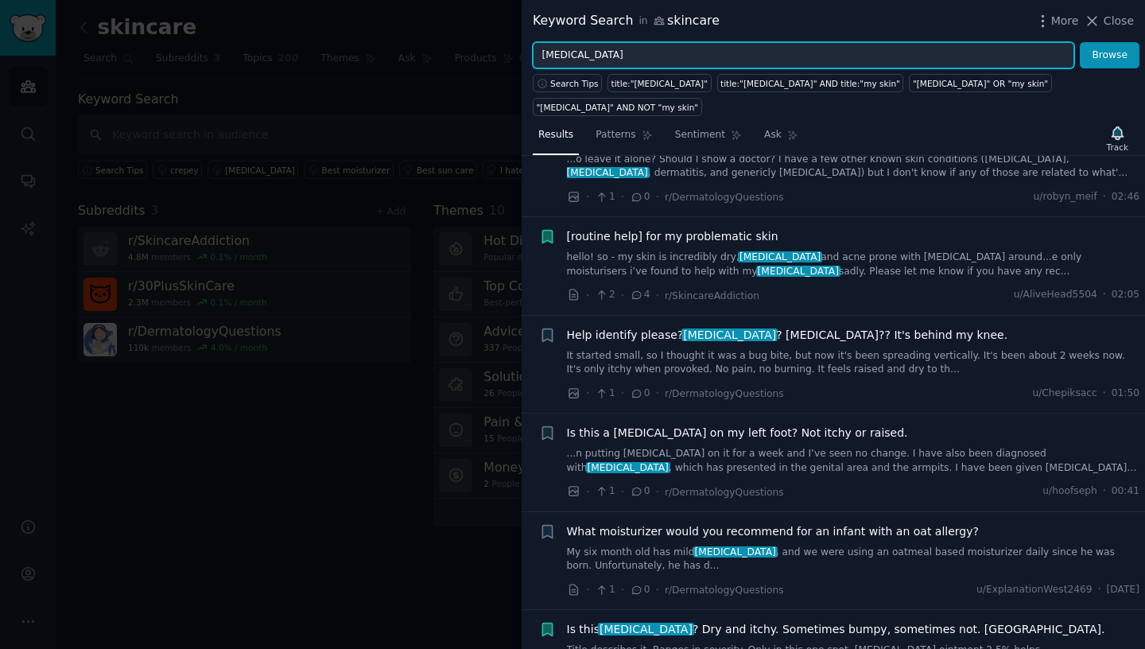
click at [733, 52] on input "[MEDICAL_DATA]" at bounding box center [804, 55] width 542 height 27
type input "hydration"
click at [1080, 42] on button "Browse" at bounding box center [1110, 55] width 60 height 27
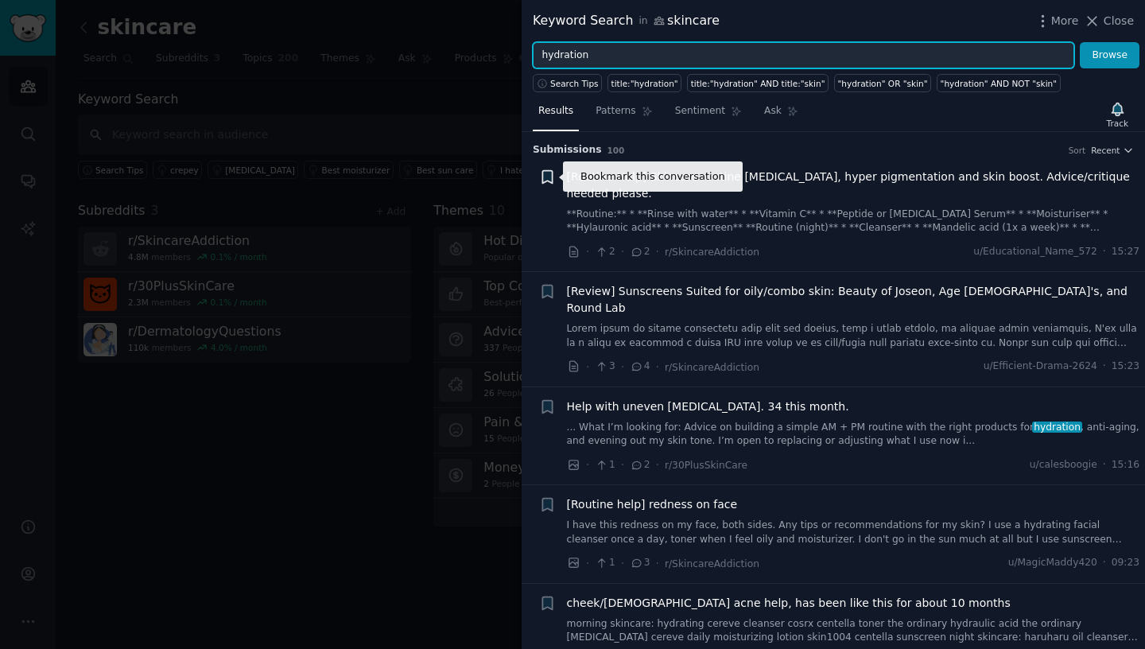
click at [548, 177] on icon "button" at bounding box center [547, 176] width 10 height 13
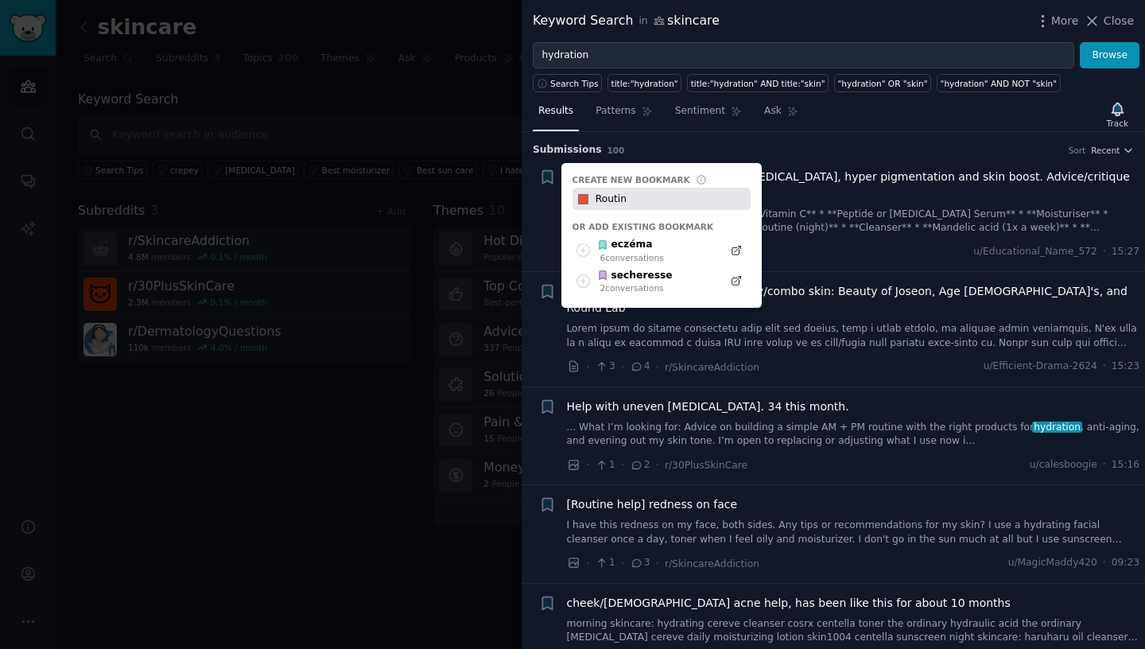
type input "Routine"
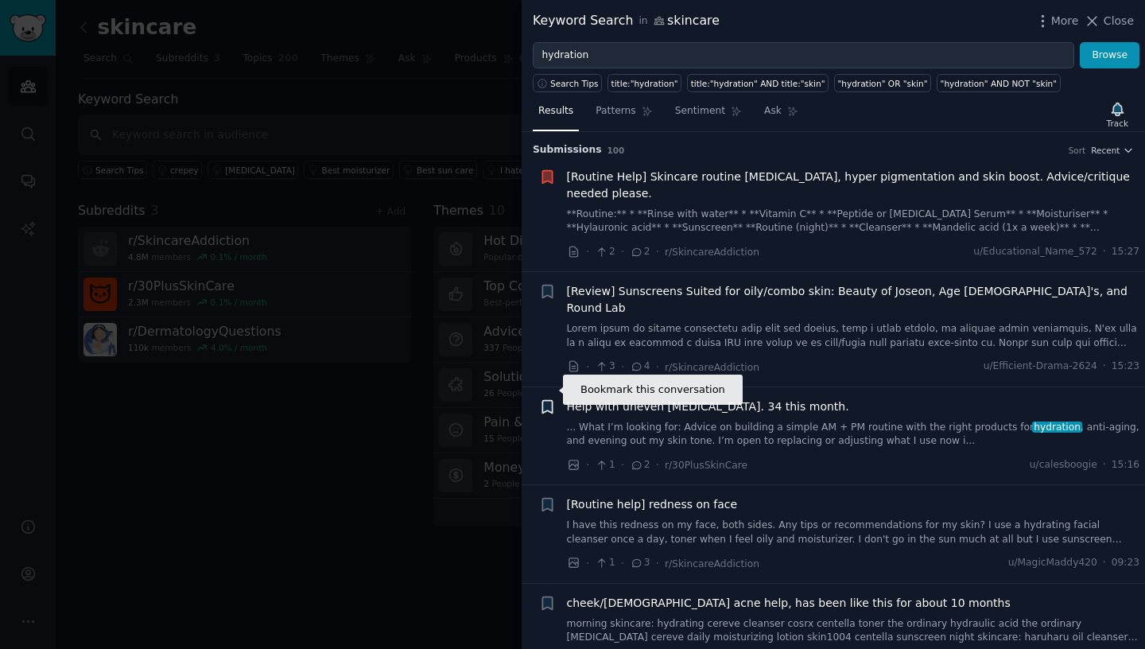
click at [548, 400] on icon "button" at bounding box center [547, 406] width 10 height 13
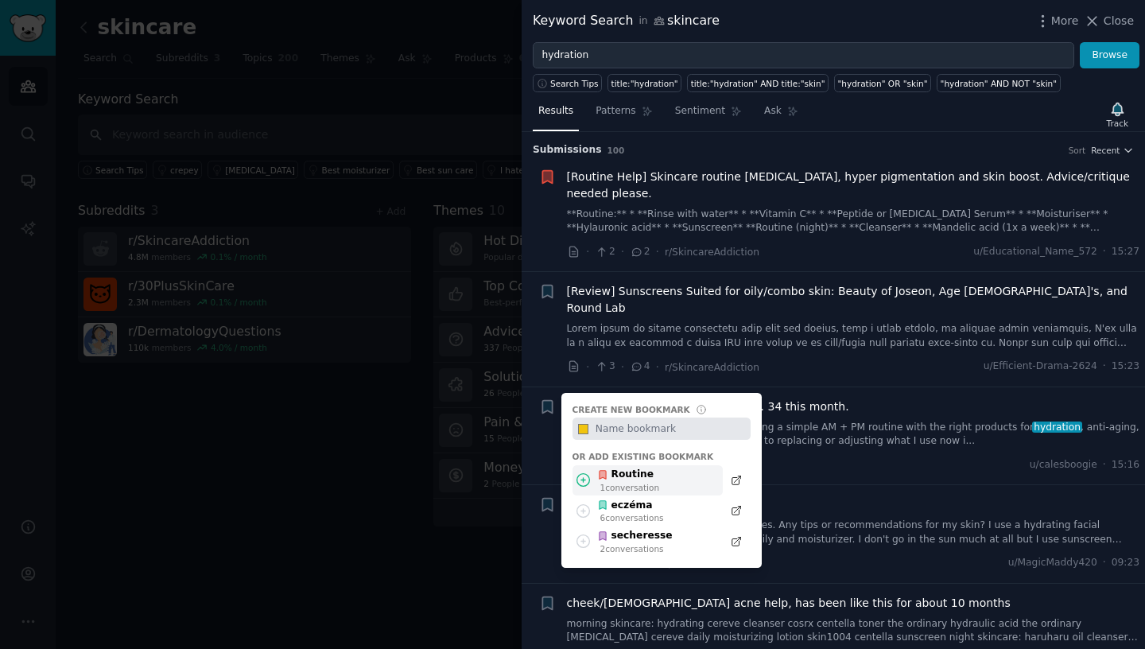
click at [636, 468] on div "Routine" at bounding box center [628, 475] width 62 height 14
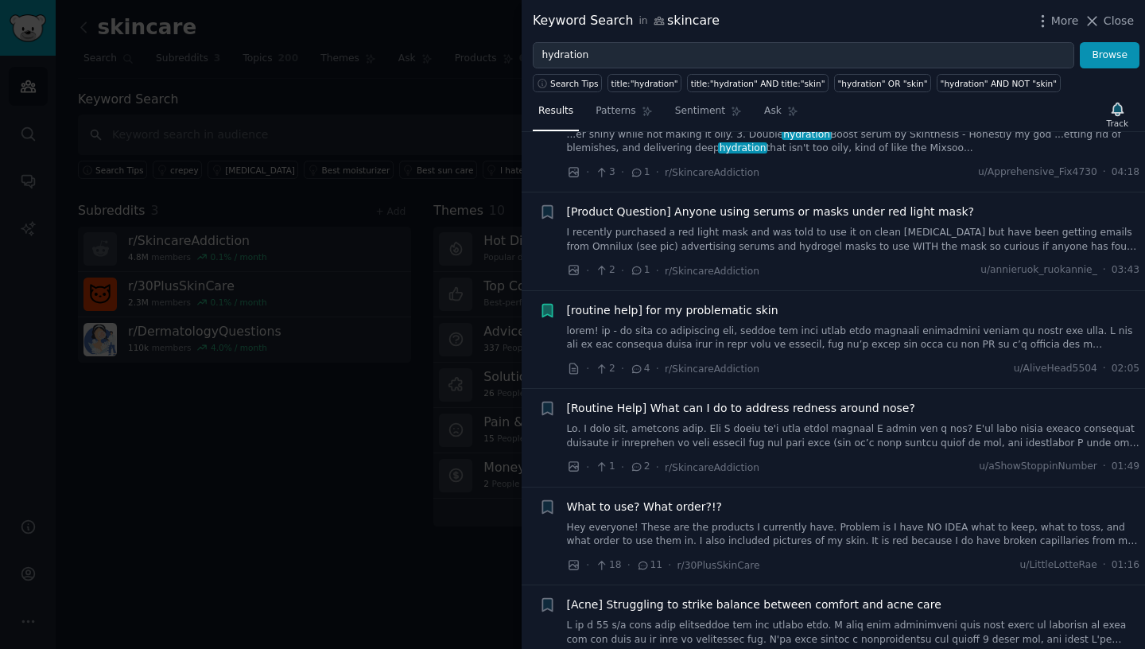
scroll to position [925, 0]
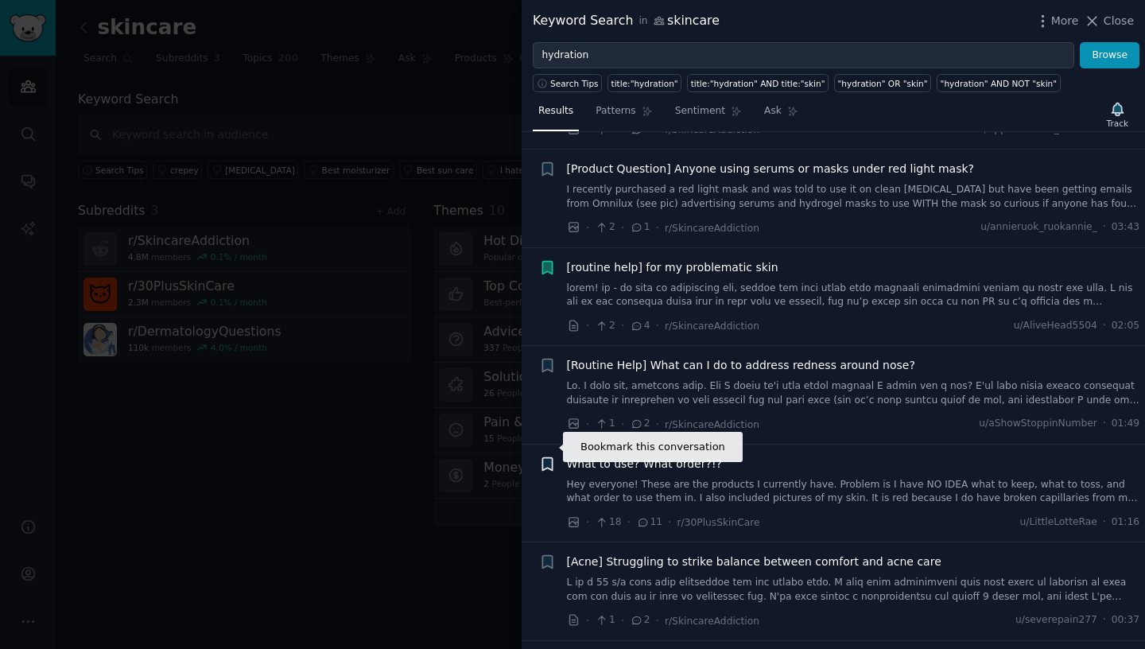
click at [547, 457] on icon "button" at bounding box center [547, 463] width 10 height 13
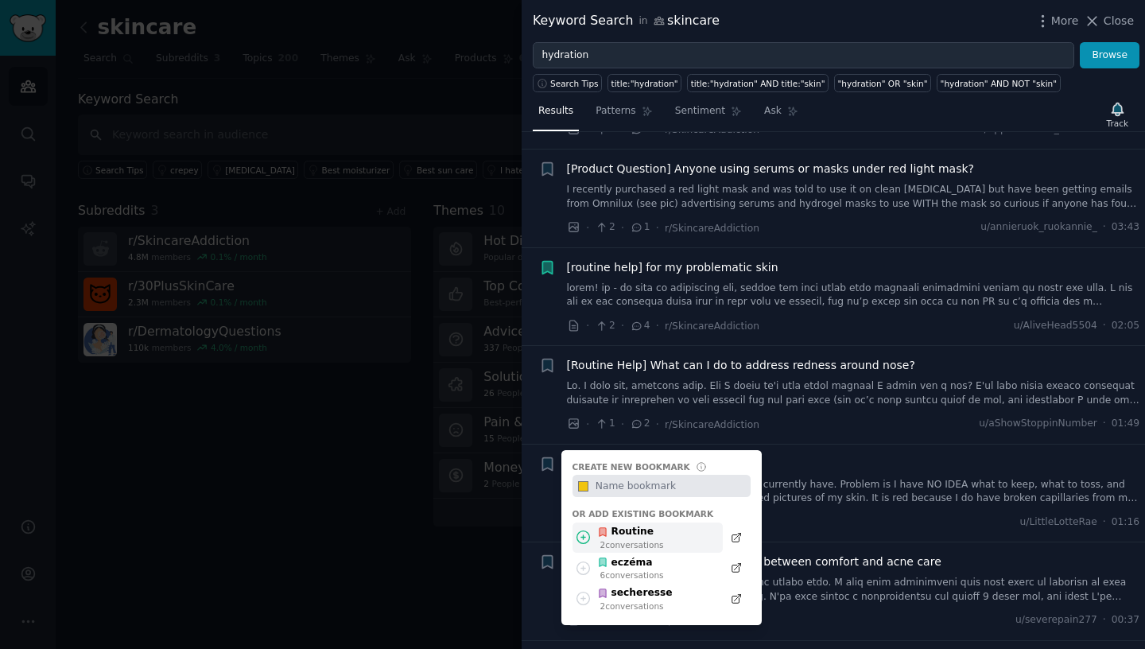
click at [619, 525] on div "Routine" at bounding box center [630, 532] width 67 height 14
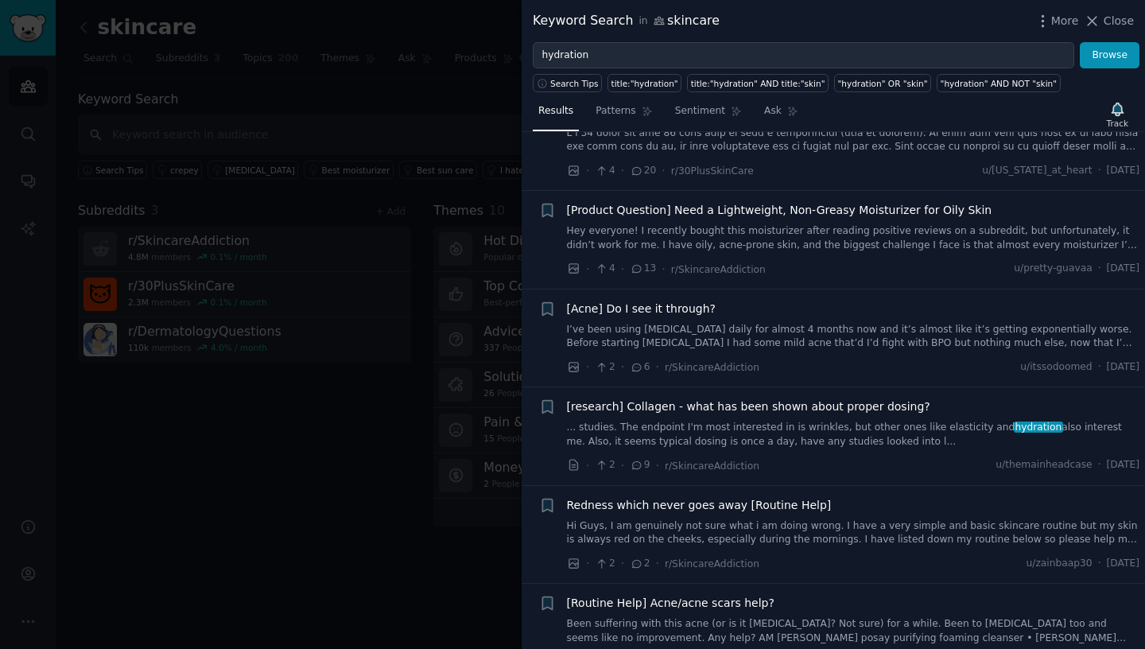
scroll to position [2063, 0]
click at [550, 400] on icon "button" at bounding box center [547, 406] width 10 height 13
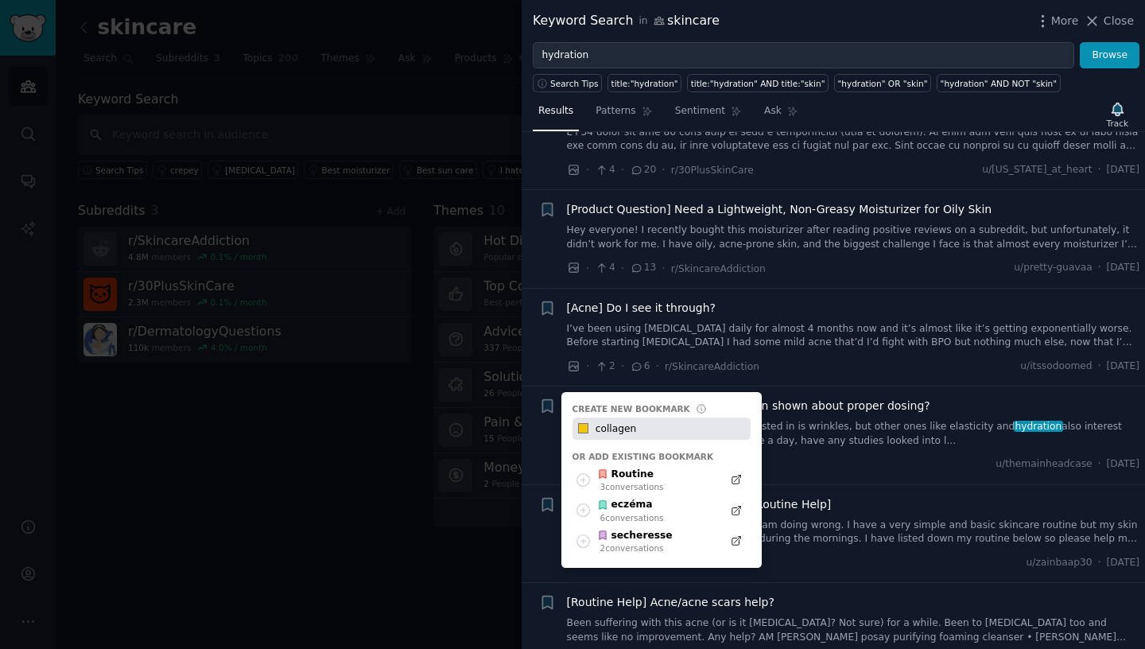
type input "collagene"
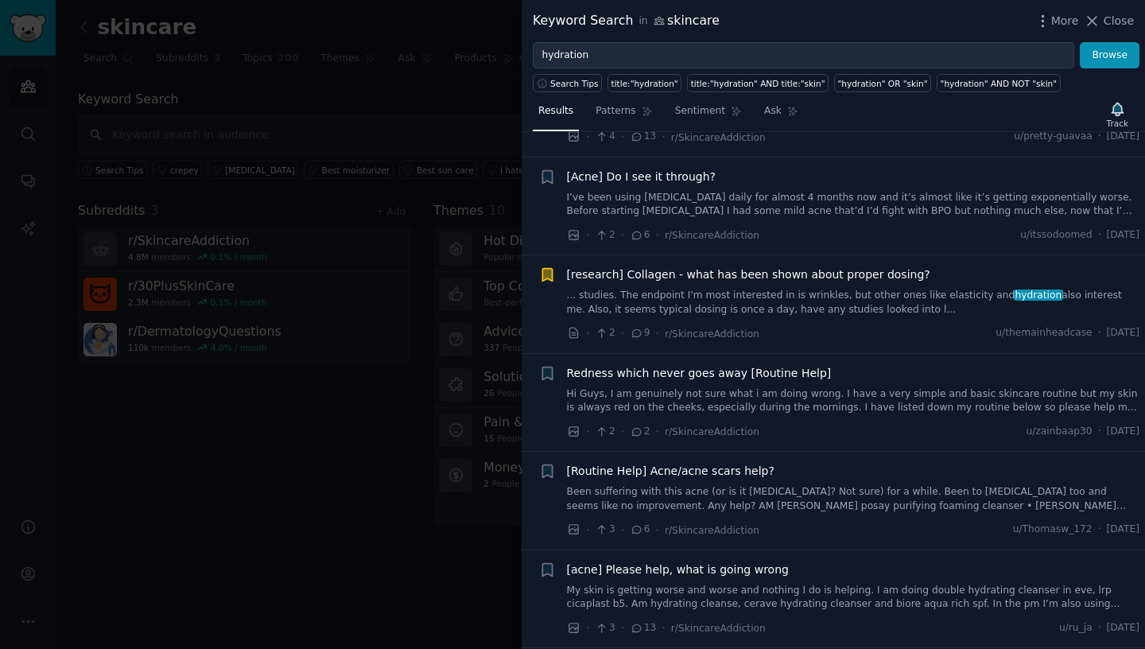
scroll to position [2205, 0]
